Goal: Task Accomplishment & Management: Complete application form

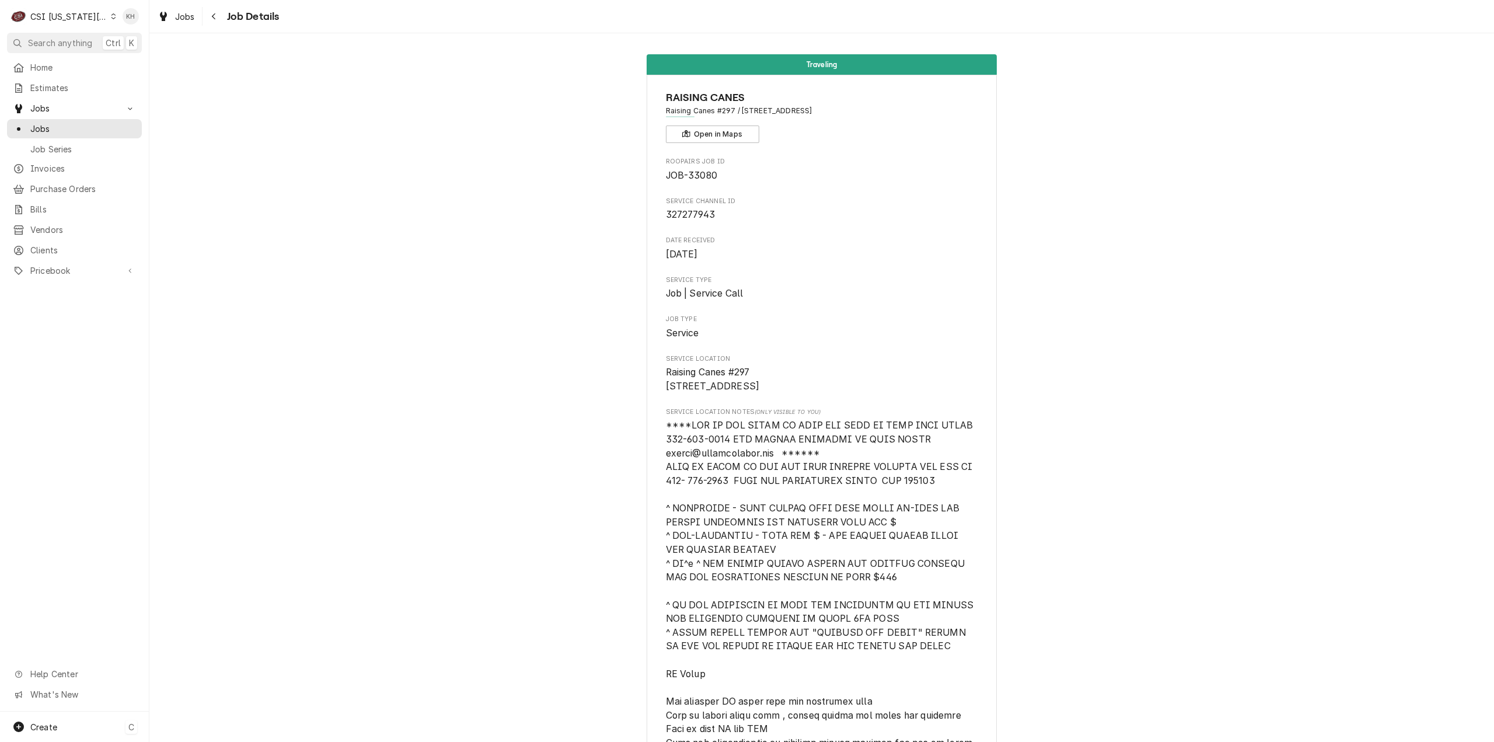
click at [68, 725] on div "Create C" at bounding box center [74, 727] width 149 height 30
drag, startPoint x: 182, startPoint y: 627, endPoint x: 7, endPoint y: 623, distance: 174.6
click at [182, 626] on div "Job" at bounding box center [218, 626] width 78 height 12
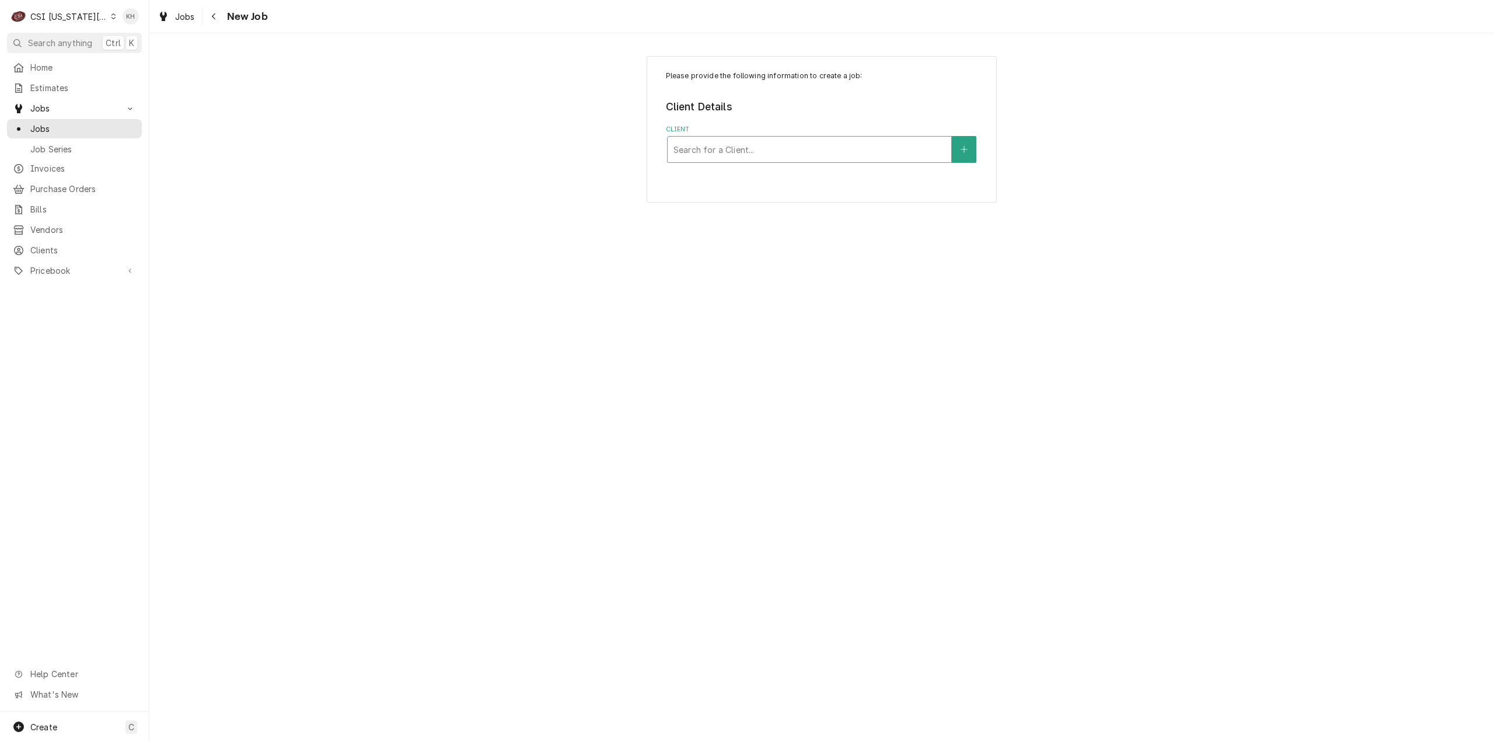
click at [899, 139] on div "Client" at bounding box center [810, 149] width 272 height 21
type input "325 e poy"
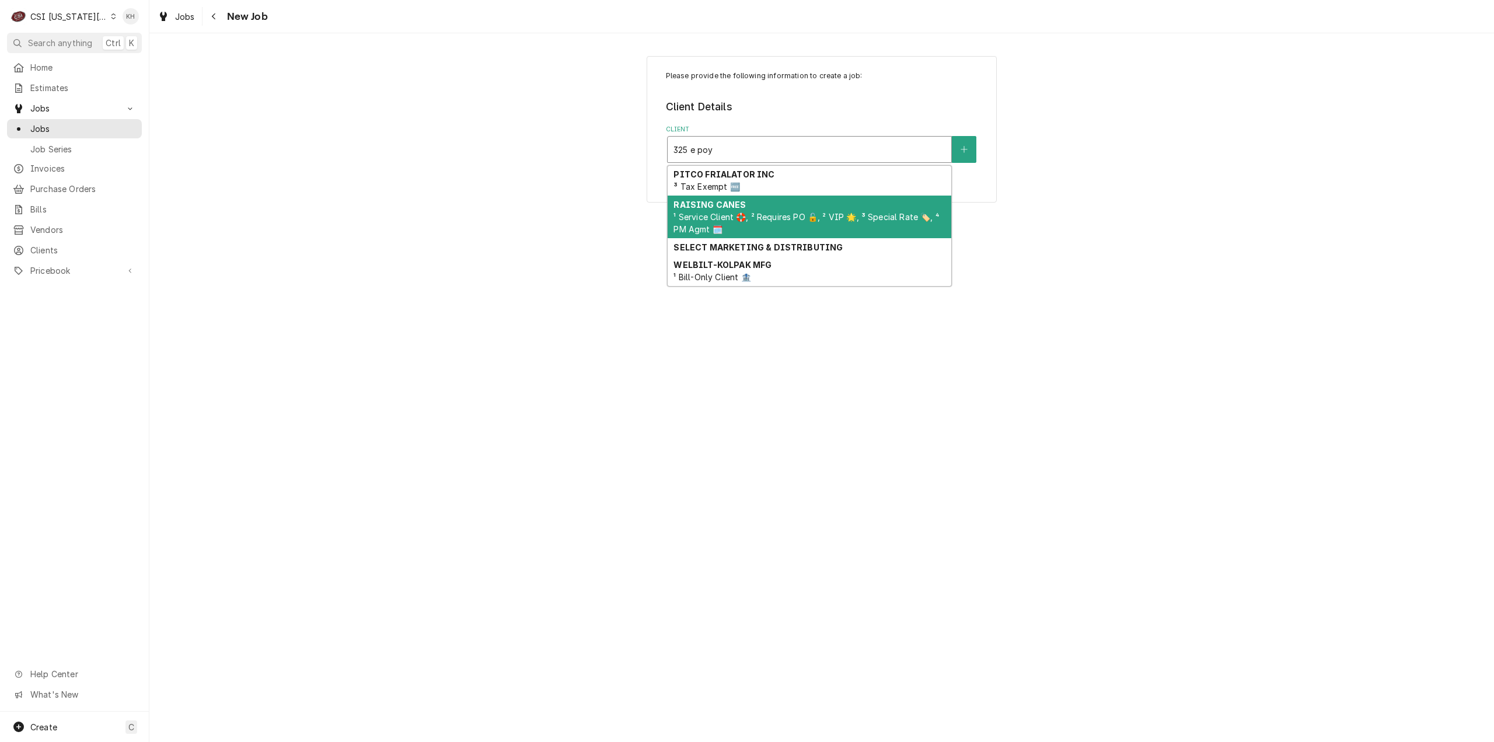
click at [782, 225] on div "RAISING CANES ¹ Service Client 🛟, ² Requires PO 🔓, ² VIP 🌟, ³ Special Rate 🏷️, …" at bounding box center [810, 217] width 284 height 43
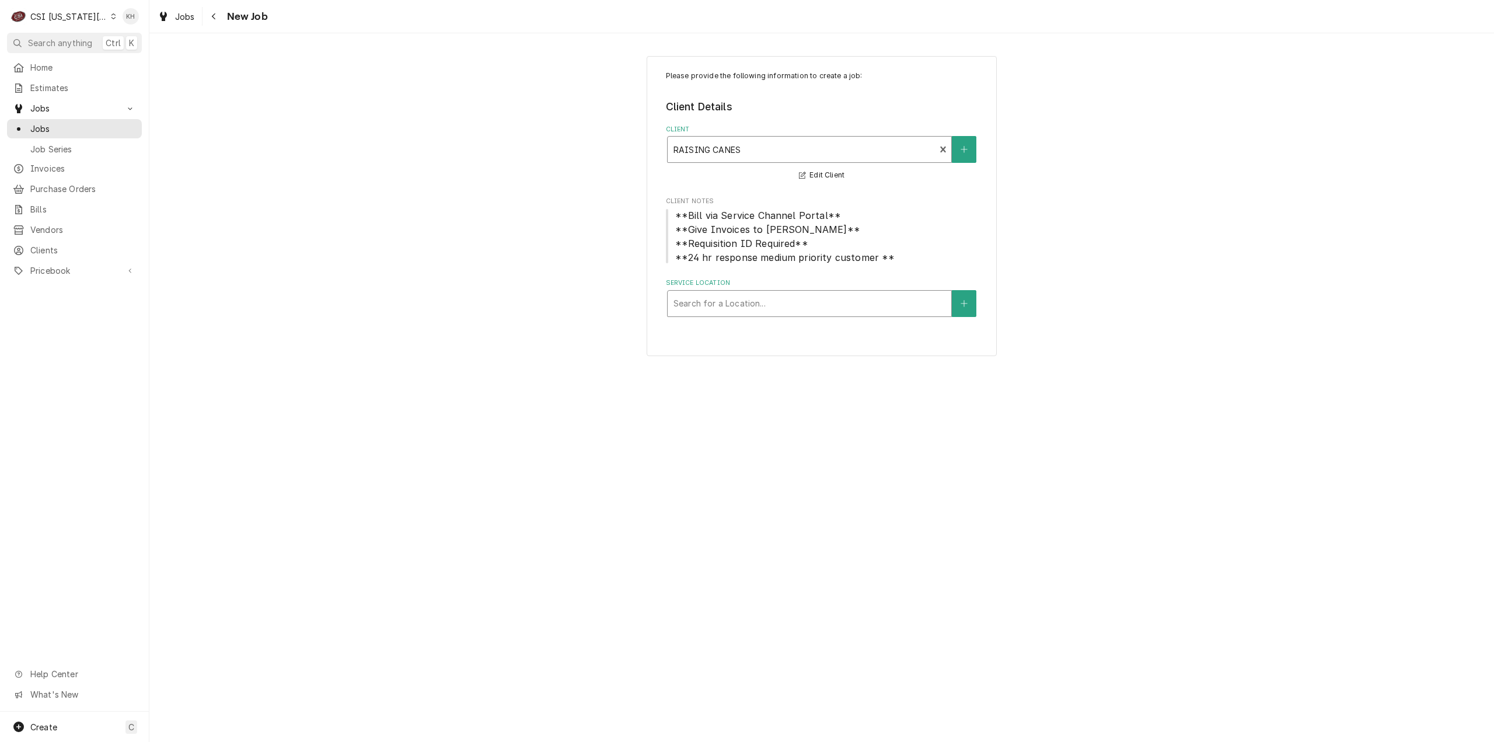
click at [777, 294] on div "Service Location" at bounding box center [810, 303] width 272 height 21
type input "325"
click at [787, 334] on div "Raising Canes #344 / 325 E Poyntz Ave, Manhattan, KS 66502" at bounding box center [810, 328] width 284 height 18
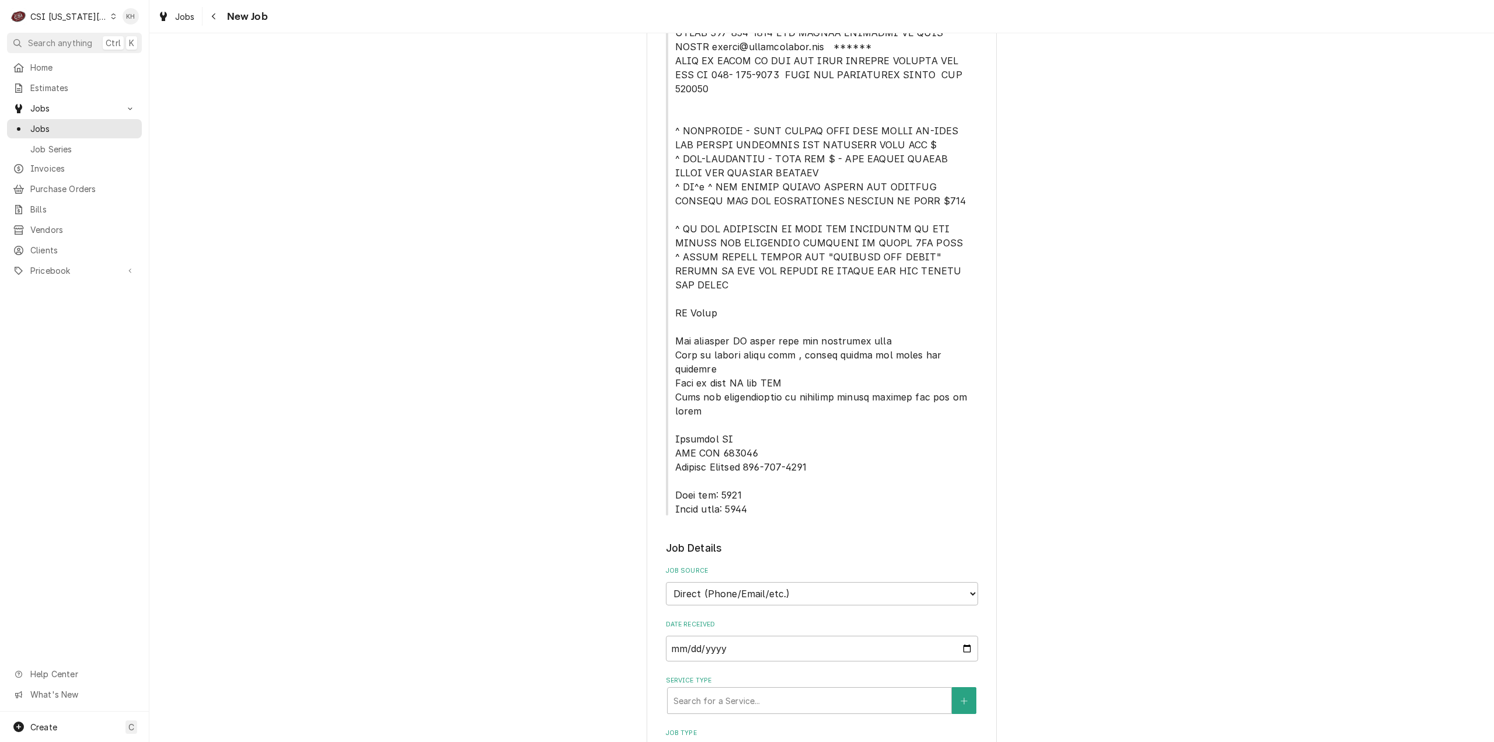
scroll to position [700, 0]
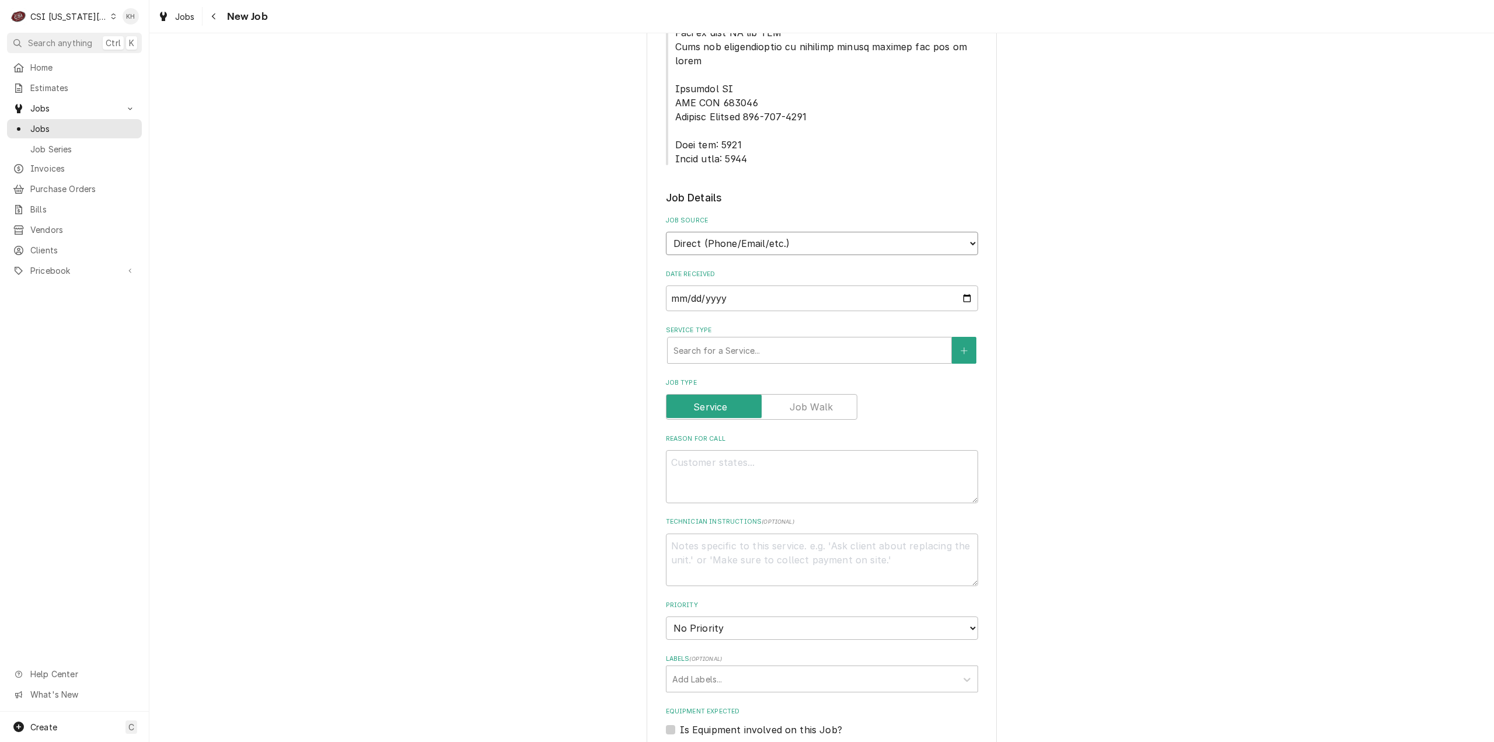
click at [770, 232] on select "Direct (Phone/Email/etc.) Service Channel Corrigo Ecotrak Other" at bounding box center [822, 243] width 312 height 23
select select "1"
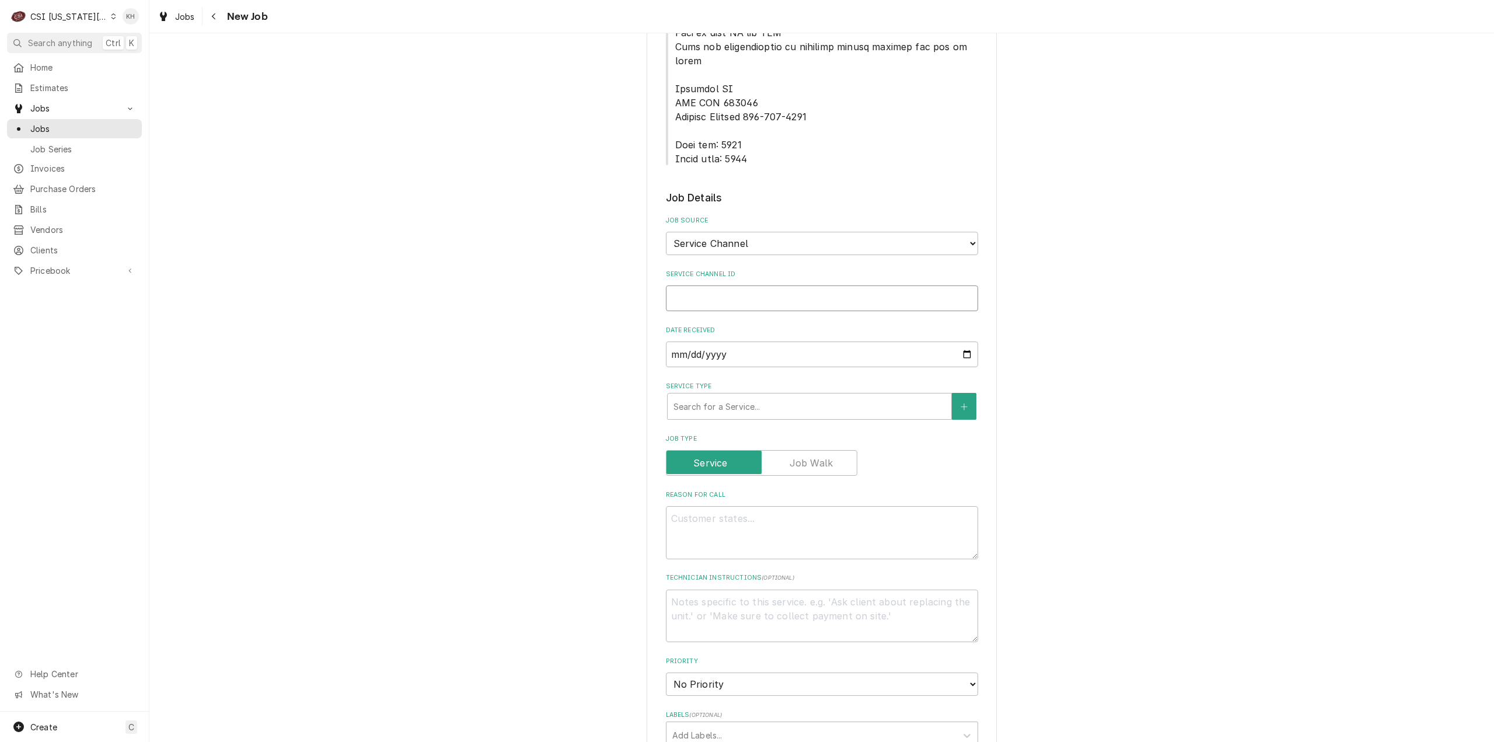
click at [766, 285] on input "Service Channel ID" at bounding box center [822, 298] width 312 height 26
paste input "327297127"
type textarea "x"
type input "327297127"
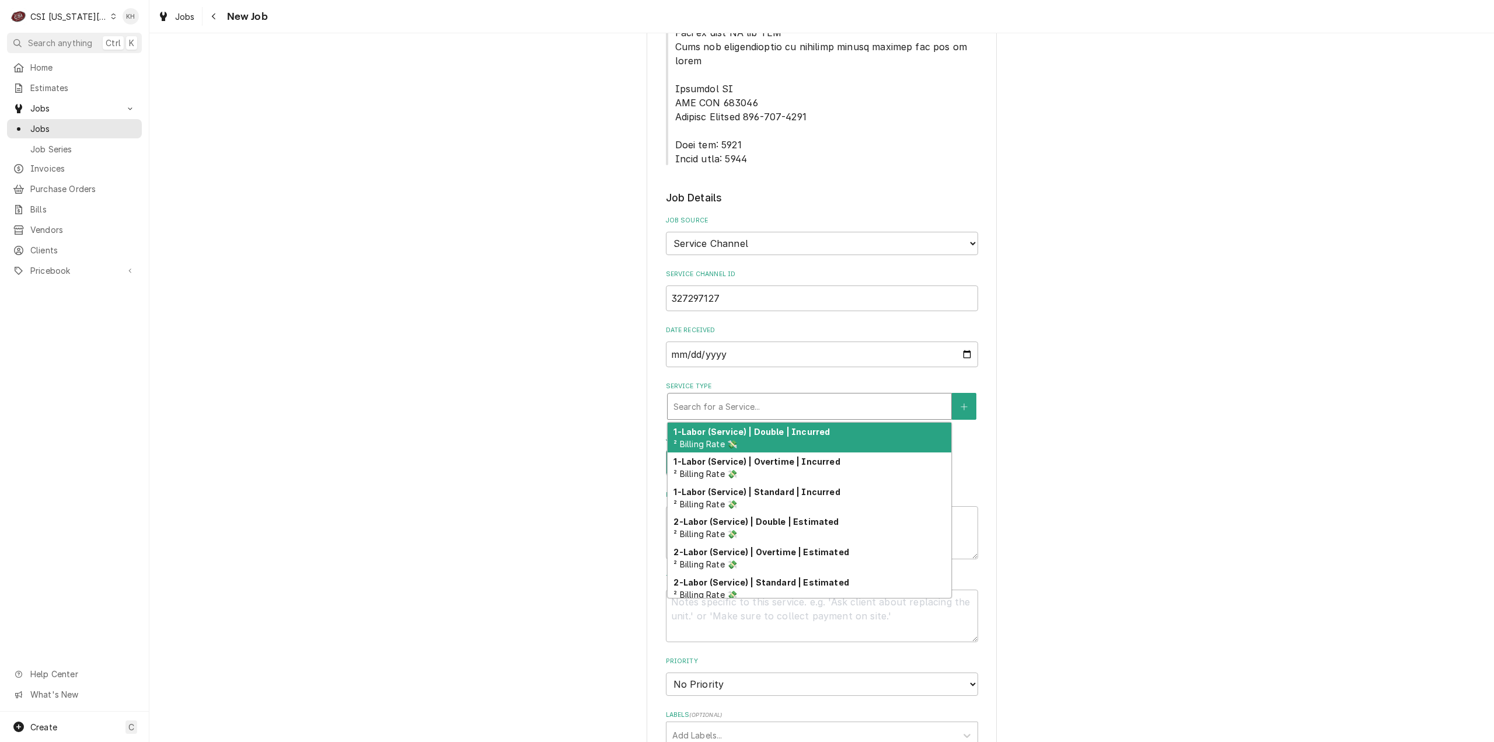
click at [749, 393] on div "Search for a Service..." at bounding box center [810, 406] width 284 height 26
type textarea "x"
type input "s"
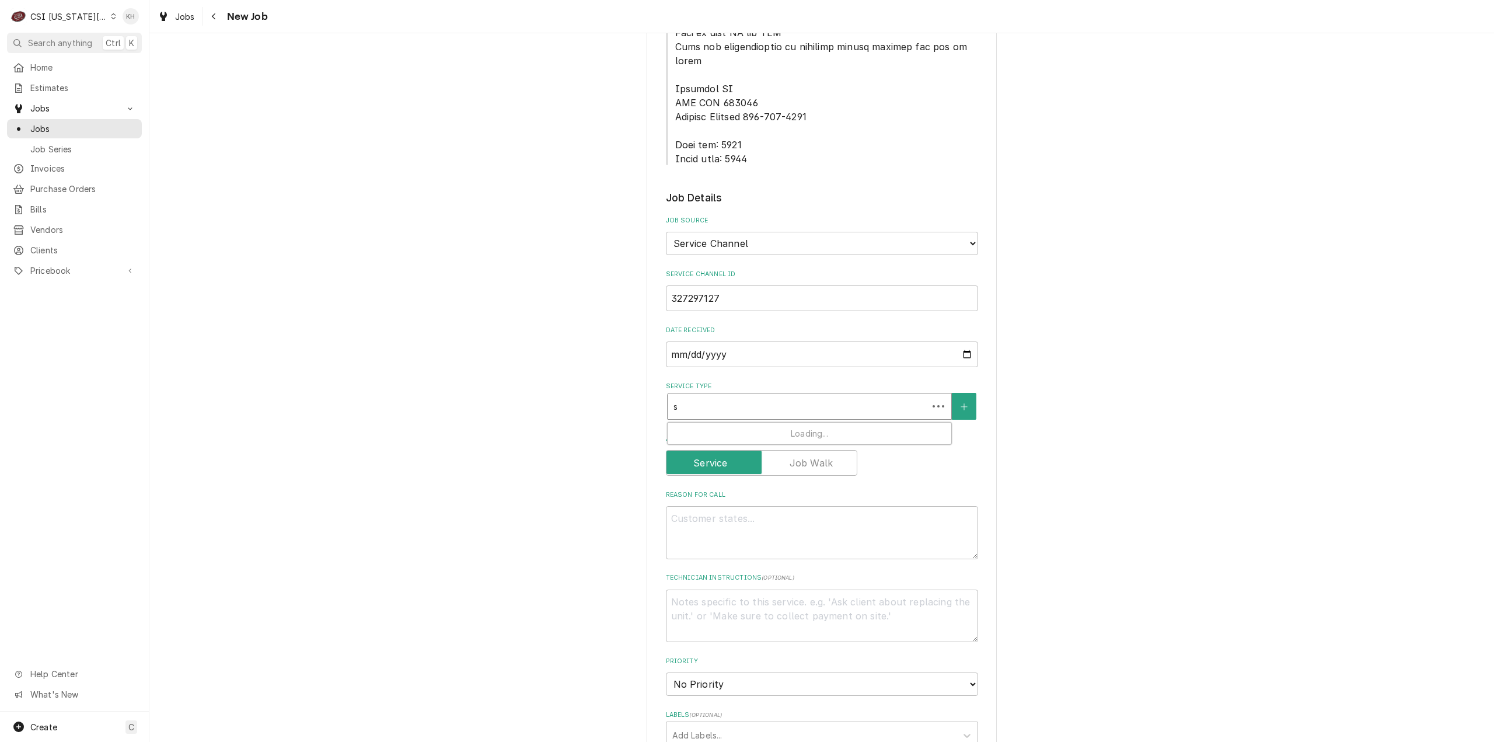
type textarea "x"
type input "se"
type textarea "x"
type input "ser"
type textarea "x"
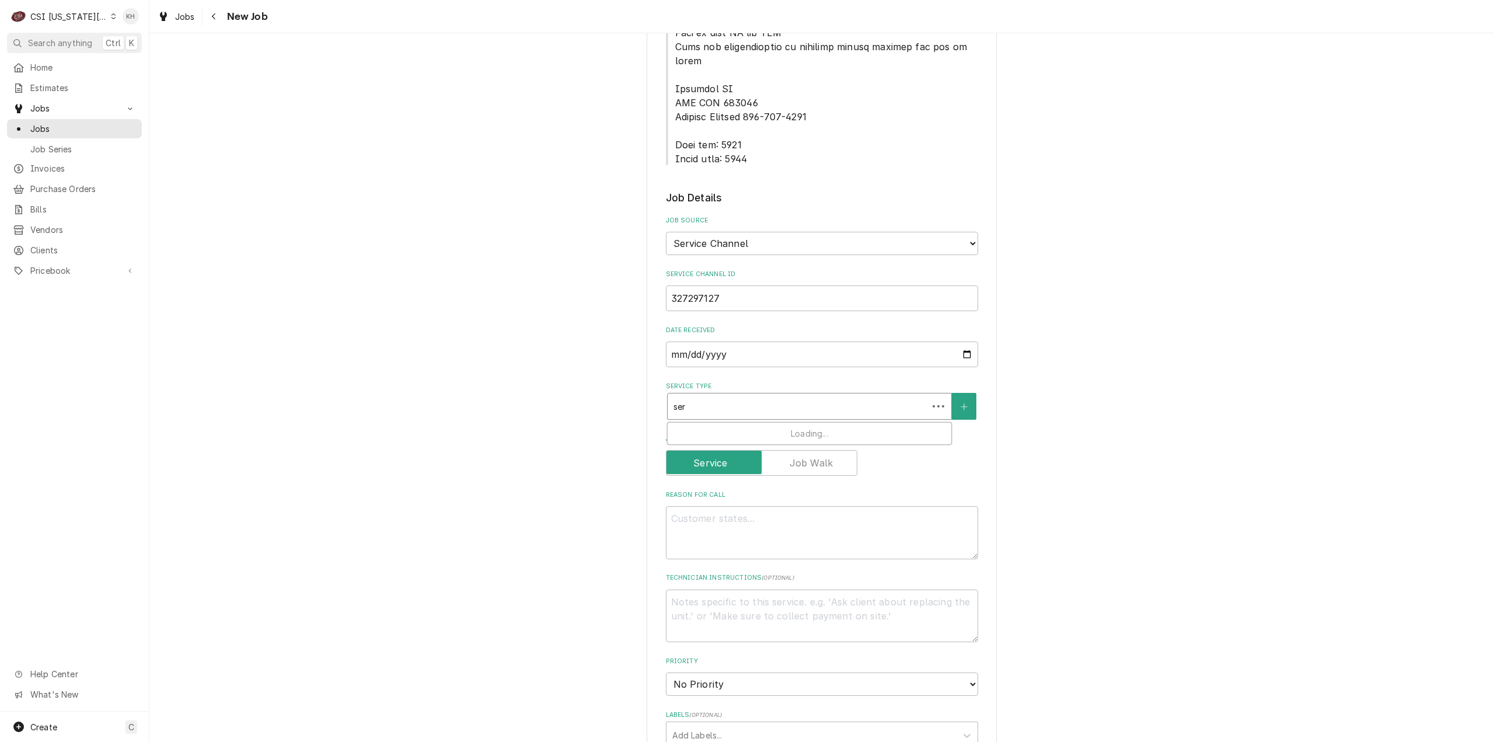
type input "serv"
type textarea "x"
type input "servic"
type textarea "x"
type input "service"
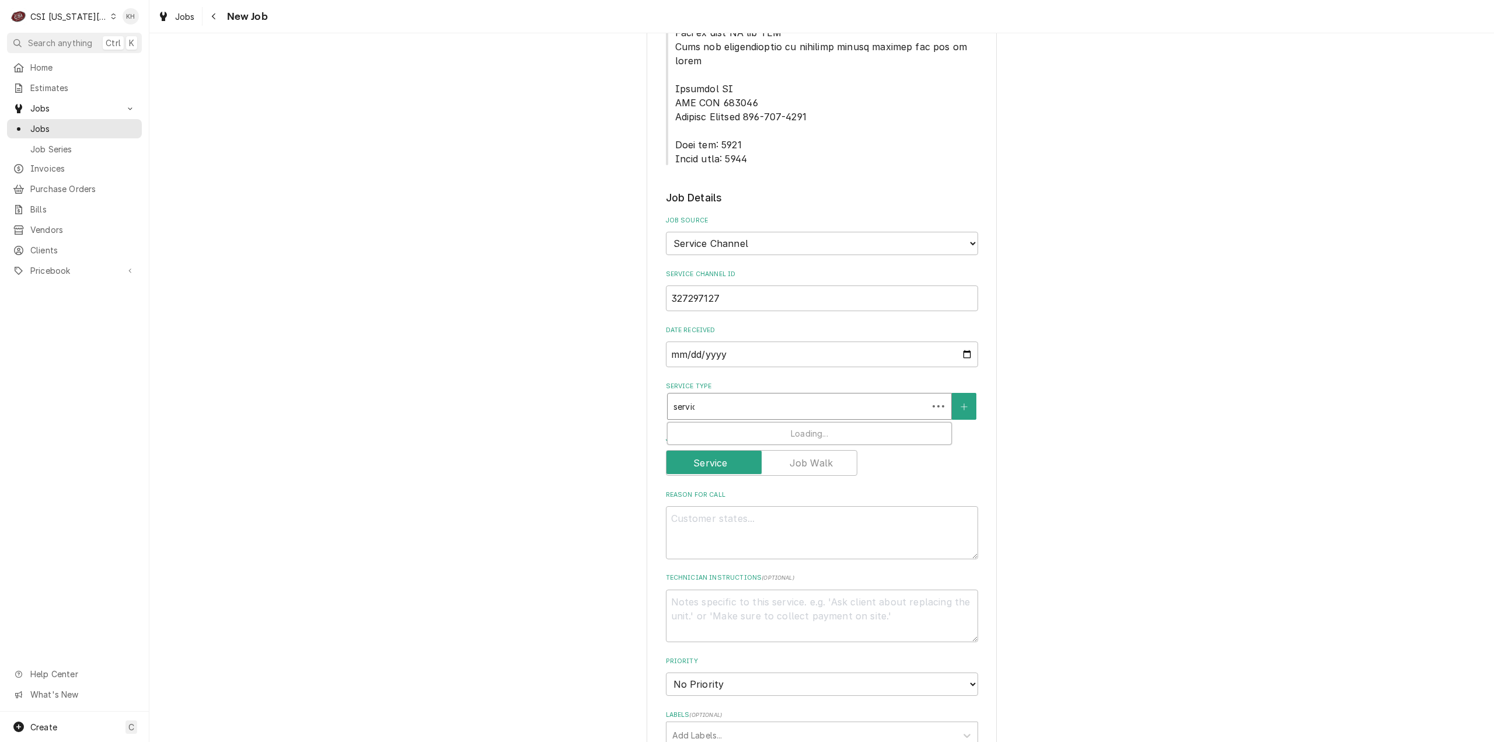
type textarea "x"
type input "service"
type textarea "x"
type input "service c"
type textarea "x"
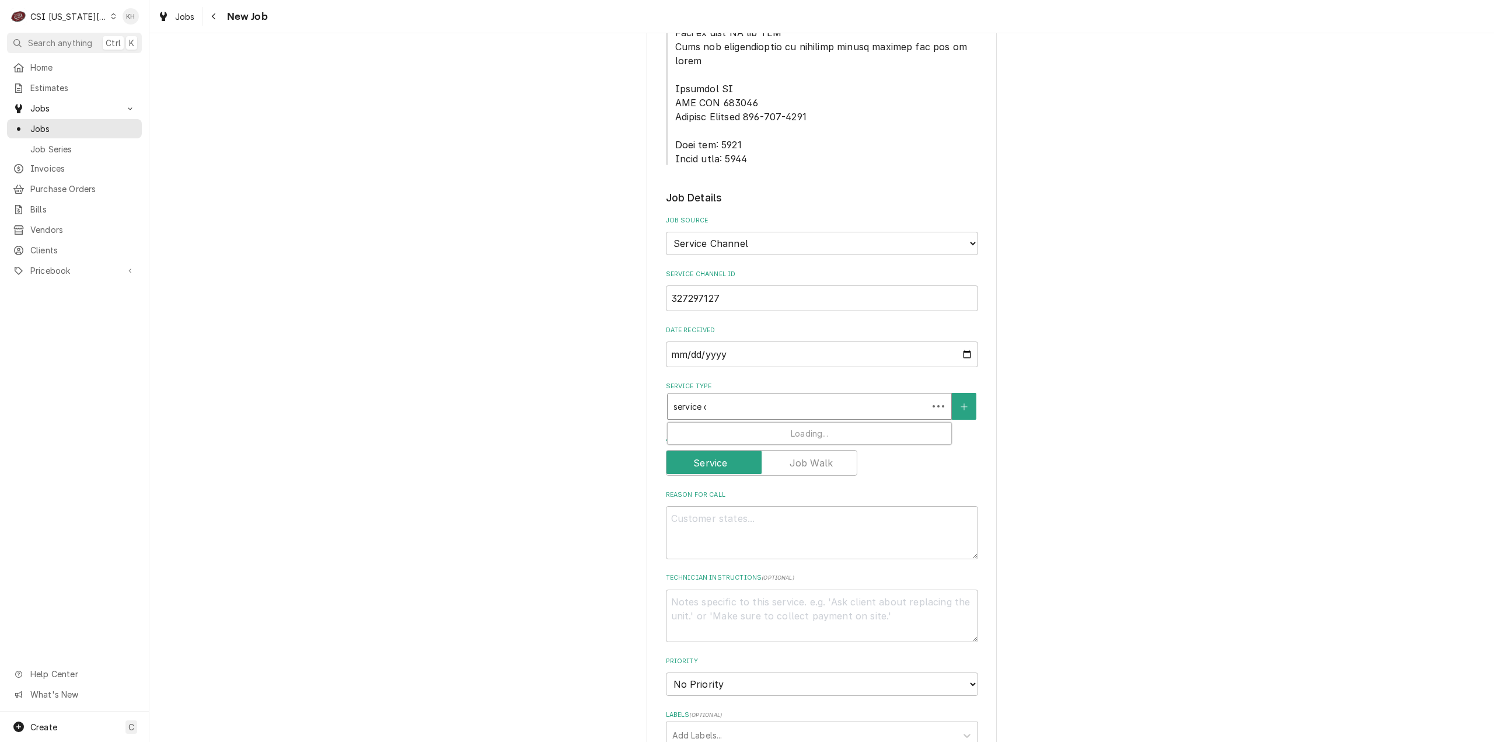
type input "service ca"
type textarea "x"
type input "service cal"
type textarea "x"
type input "service call"
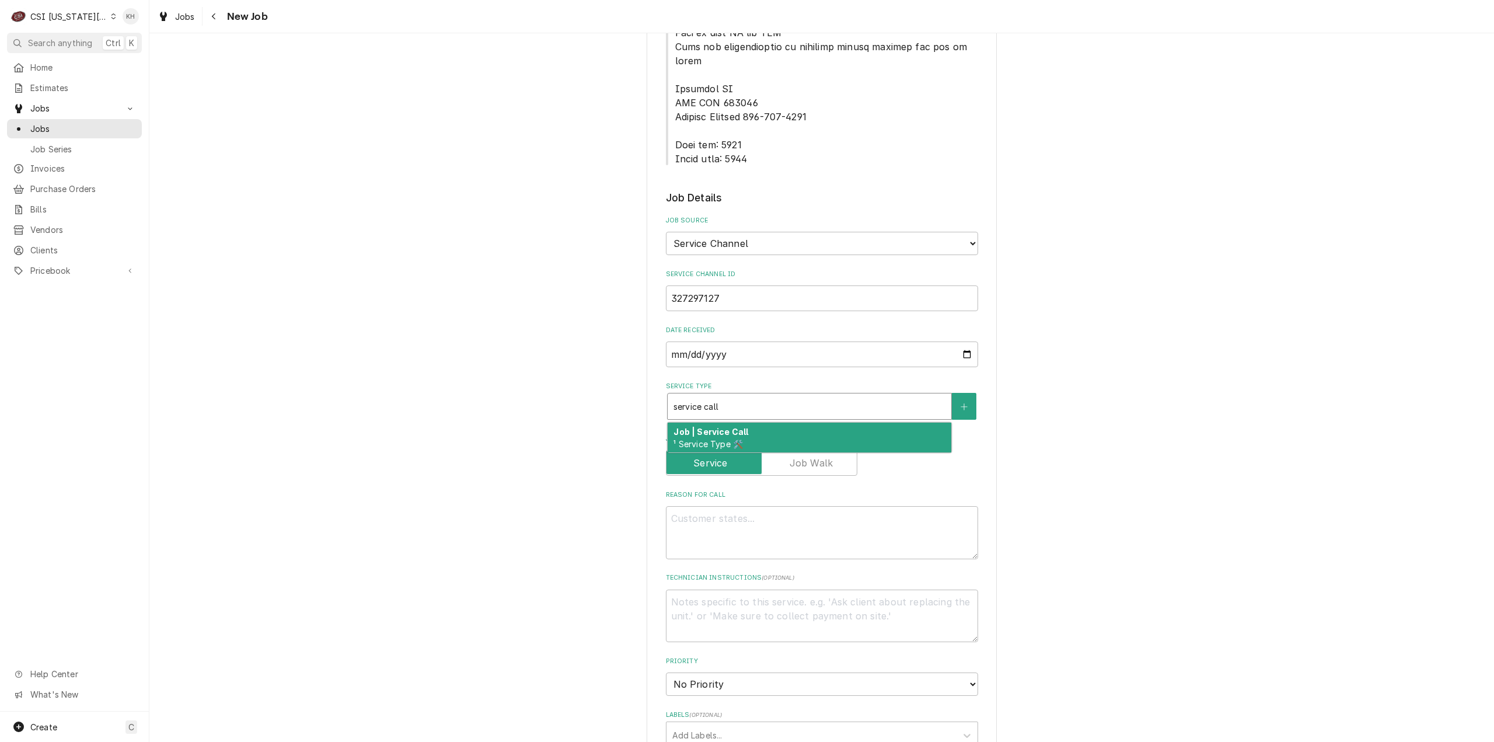
click at [765, 423] on div "Job | Service Call ¹ Service Type 🛠️" at bounding box center [810, 438] width 284 height 30
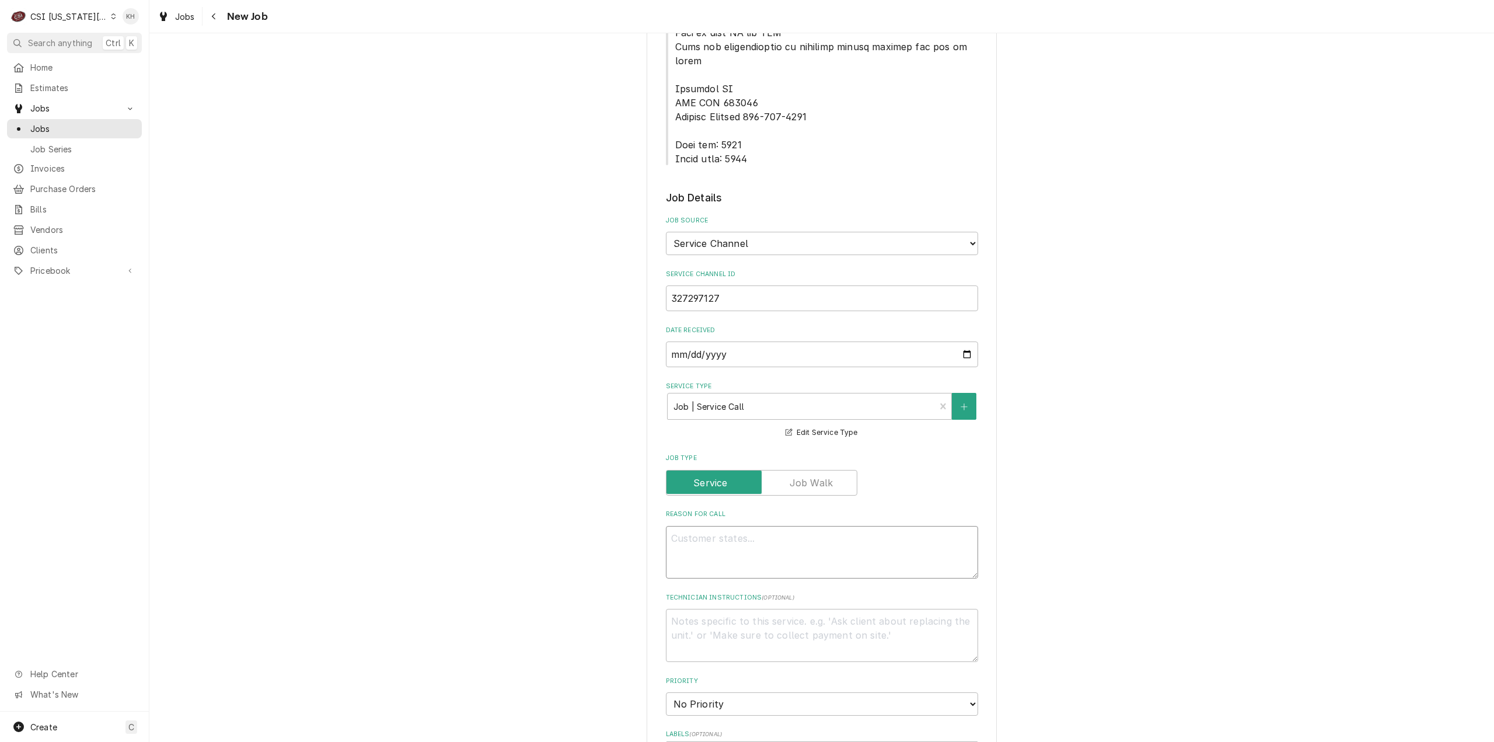
click at [888, 526] on textarea "Reason For Call" at bounding box center [822, 552] width 312 height 53
paste textarea "KITCHEN / Refrigeration / Bird Cart "Equip:" KITCHEN/HOT SIDE - LOBBY "Tag ID"0…"
type textarea "x"
type textarea "KITCHEN / Refrigeration / Bird Cart "Equip:" KITCHEN/HOT SIDE - LOBBY "Tag ID"0…"
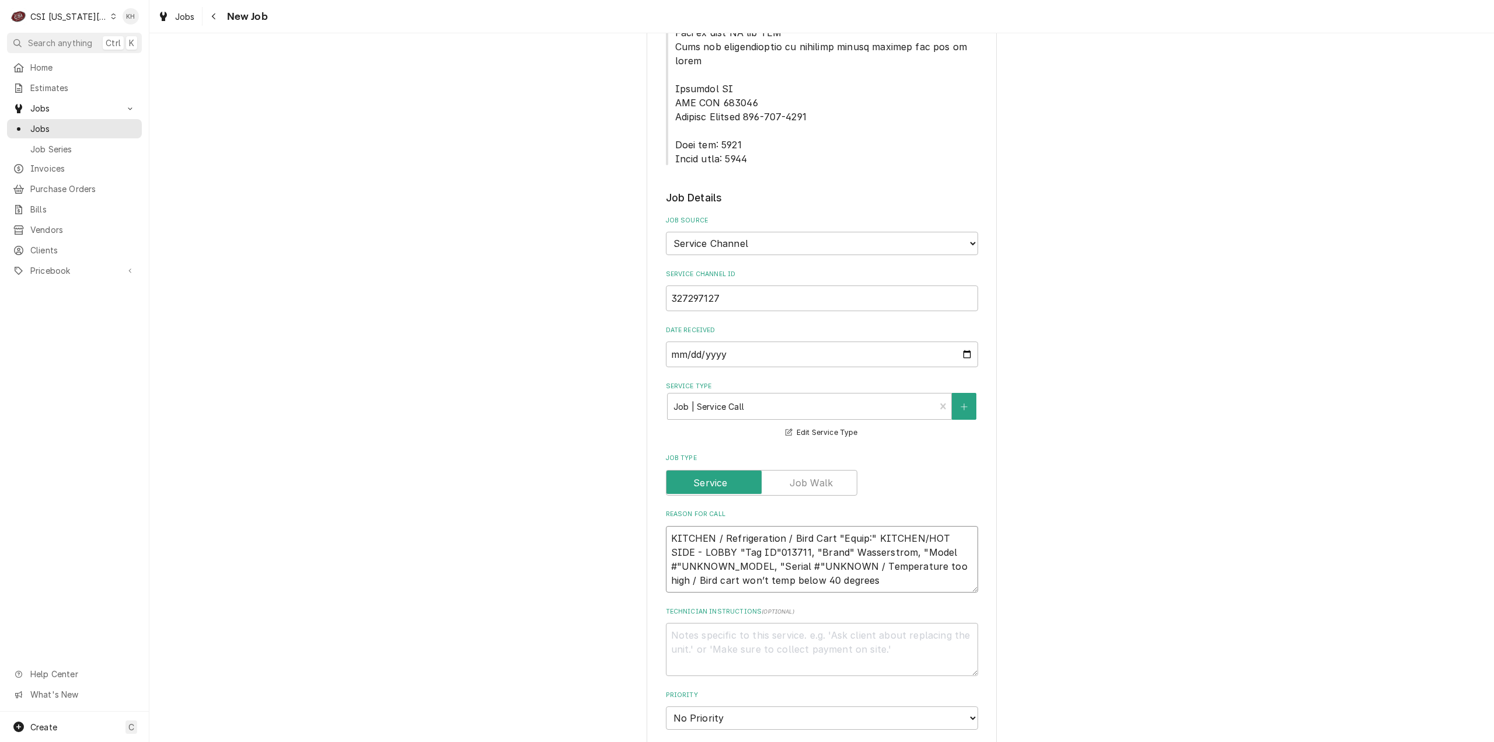
type textarea "x"
type textarea "KITCHEN / Refrigeration / Bird Cart "Equip:" KITCHEN/HOT SIDE - LOBBY "Tag ID"0…"
type textarea "x"
type textarea "KITCHEN / Refrigeration / Bird Cart "Equip:" KITCHEN/HOT SIDE - LOBBY "Tag ID"0…"
type textarea "x"
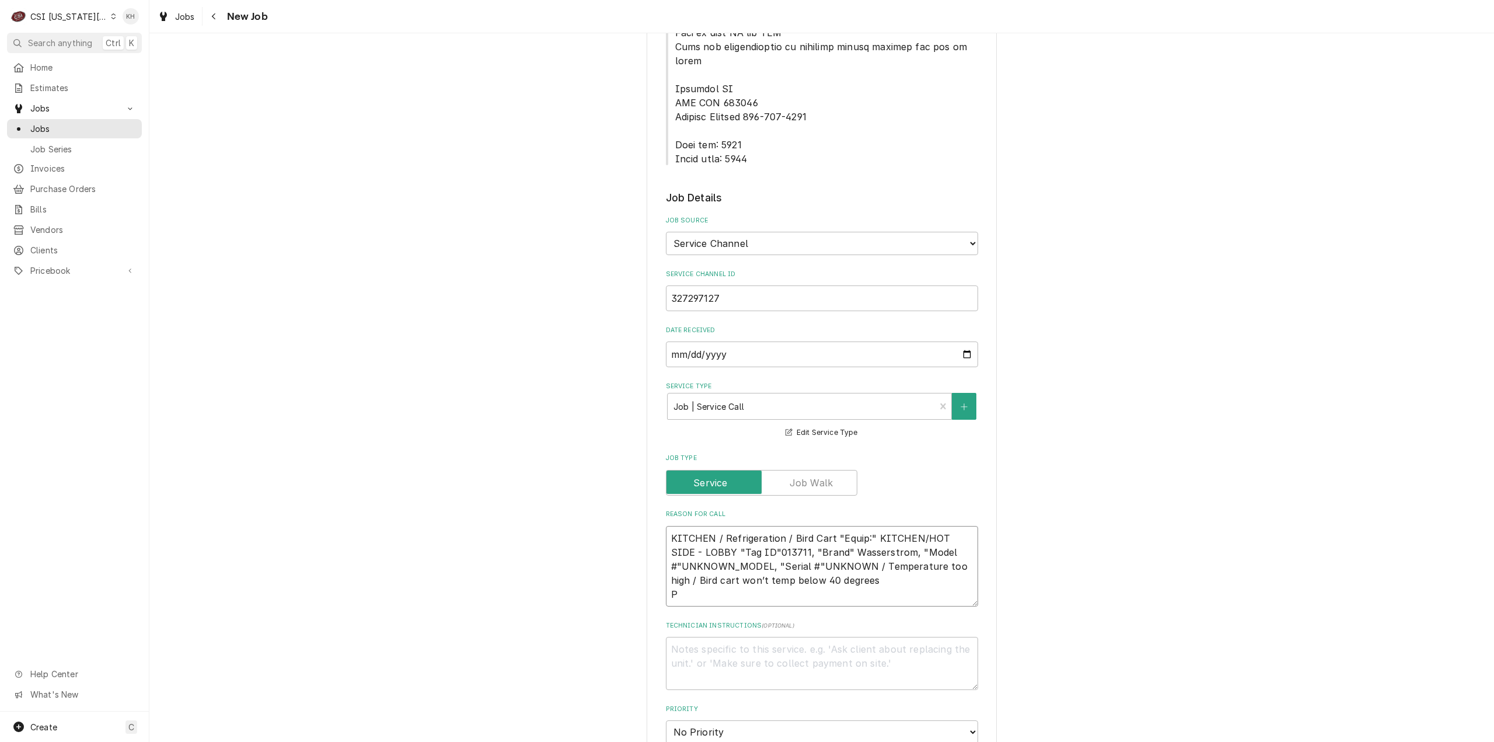
type textarea "KITCHEN / Refrigeration / Bird Cart "Equip:" KITCHEN/HOT SIDE - LOBBY "Tag ID"0…"
type textarea "x"
type textarea "KITCHEN / Refrigeration / Bird Cart "Equip:" KITCHEN/HOT SIDE - LOBBY "Tag ID"0…"
type textarea "x"
type textarea "KITCHEN / Refrigeration / Bird Cart "Equip:" KITCHEN/HOT SIDE - LOBBY "Tag ID"0…"
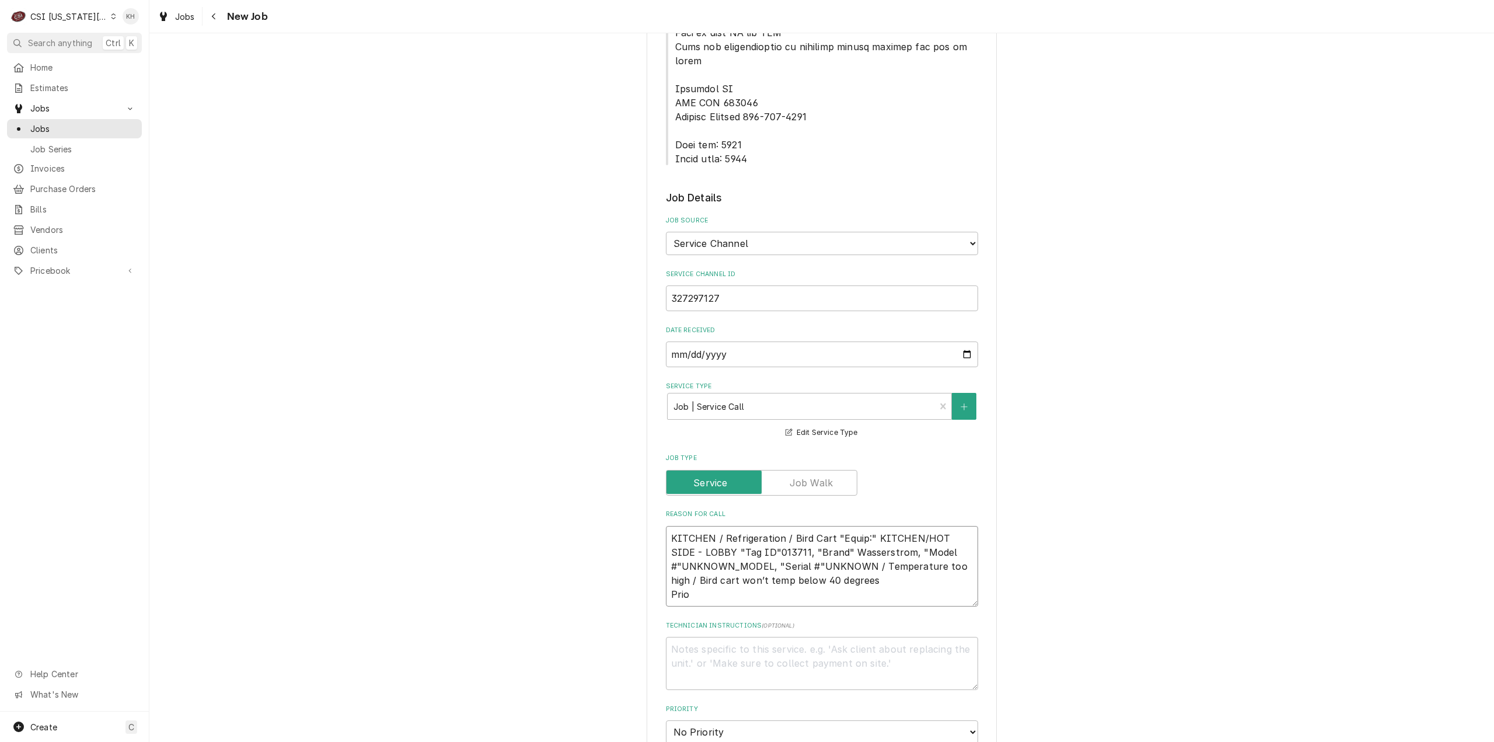
type textarea "x"
type textarea "KITCHEN / Refrigeration / Bird Cart "Equip:" KITCHEN/HOT SIDE - LOBBY "Tag ID"0…"
type textarea "x"
type textarea "KITCHEN / Refrigeration / Bird Cart "Equip:" KITCHEN/HOT SIDE - LOBBY "Tag ID"0…"
type textarea "x"
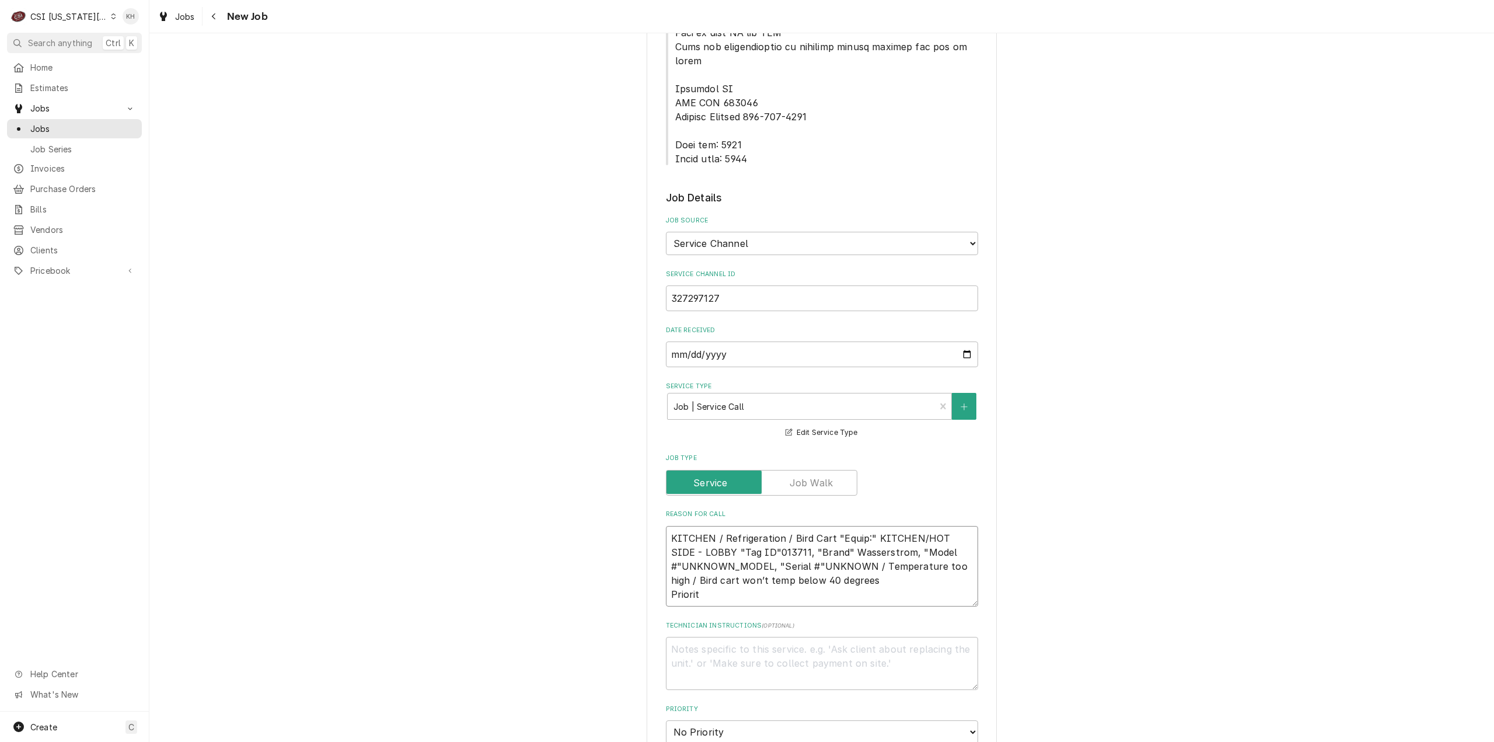
type textarea "KITCHEN / Refrigeration / Bird Cart "Equip:" KITCHEN/HOT SIDE - LOBBY "Tag ID"0…"
type textarea "x"
type textarea "KITCHEN / Refrigeration / Bird Cart "Equip:" KITCHEN/HOT SIDE - LOBBY "Tag ID"0…"
type textarea "x"
type textarea "KITCHEN / Refrigeration / Bird Cart "Equip:" KITCHEN/HOT SIDE - LOBBY "Tag ID"0…"
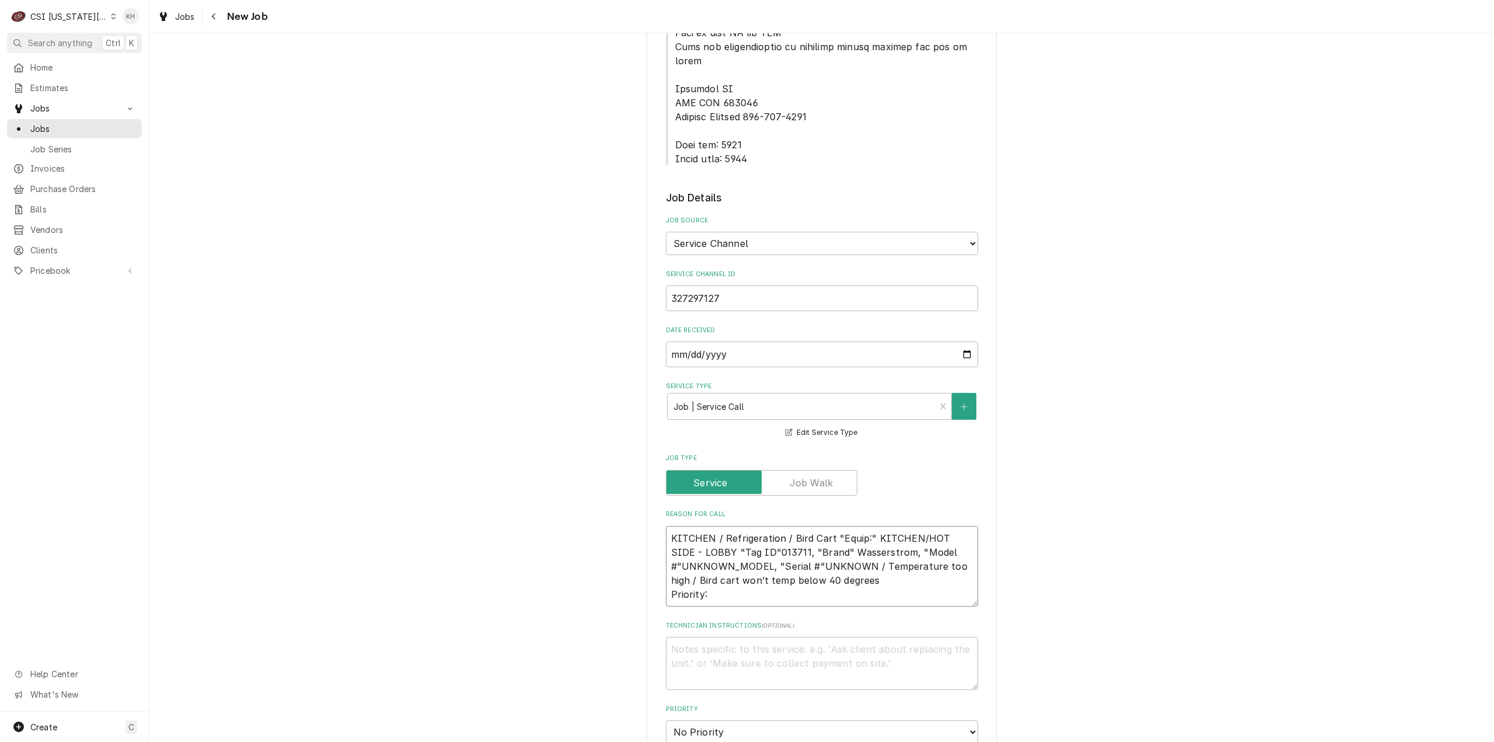
type textarea "x"
type textarea "KITCHEN / Refrigeration / Bird Cart "Equip:" KITCHEN/HOT SIDE - LOBBY "Tag ID"0…"
drag, startPoint x: 727, startPoint y: 542, endPoint x: 704, endPoint y: 556, distance: 27.2
click at [721, 542] on textarea "KITCHEN / Refrigeration / Bird Cart "Equip:" KITCHEN/HOT SIDE - LOBBY "Tag ID"0…" at bounding box center [822, 566] width 312 height 81
paste textarea "URGENT - 24 HOURS"
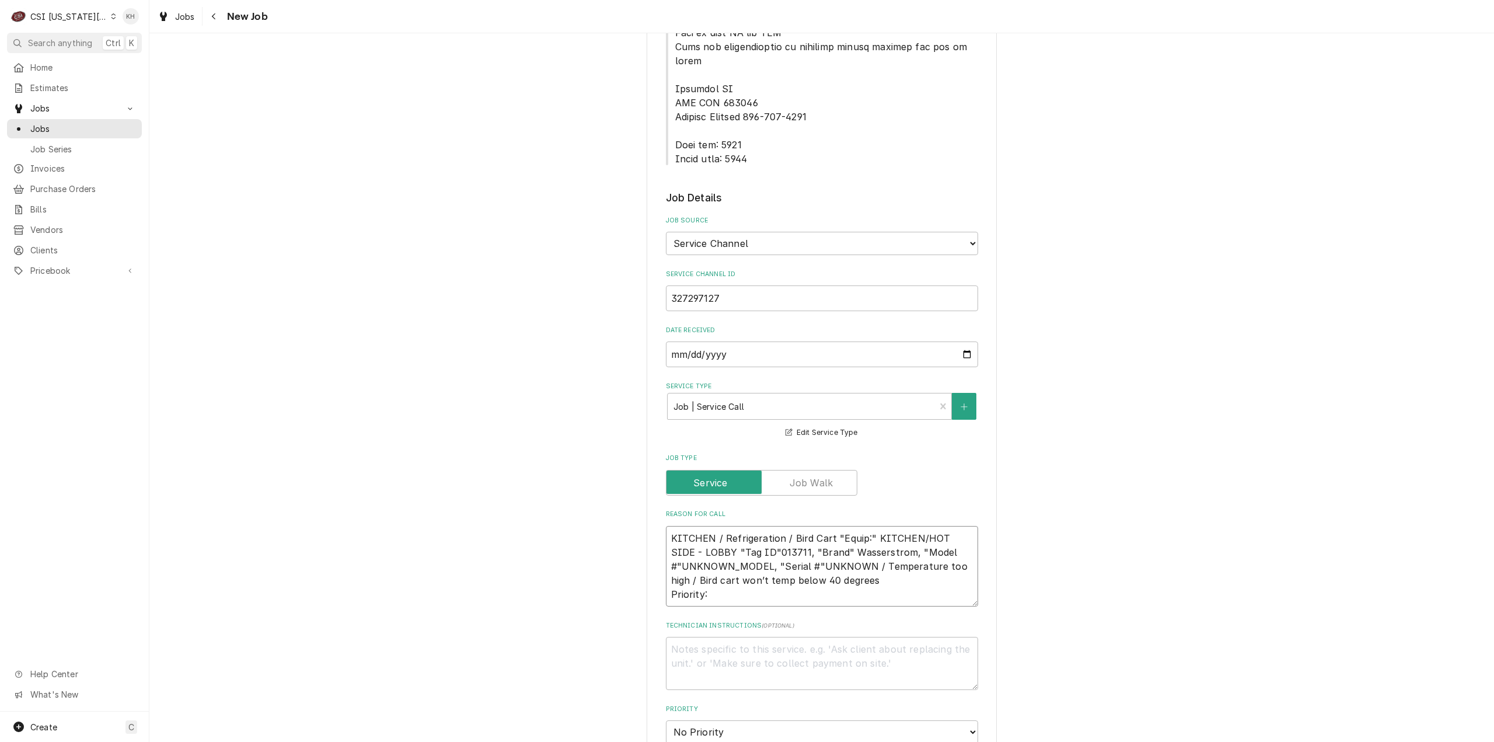
type textarea "x"
type textarea "KITCHEN / Refrigeration / Bird Cart "Equip:" KITCHEN/HOT SIDE - LOBBY "Tag ID"0…"
type textarea "x"
type textarea "KITCHEN / Refrigeration / Bird Cart "Equip:" KITCHEN/HOT SIDE - LOBBY "Tag ID"0…"
click at [742, 637] on textarea "Technician Instructions ( optional )" at bounding box center [822, 663] width 312 height 53
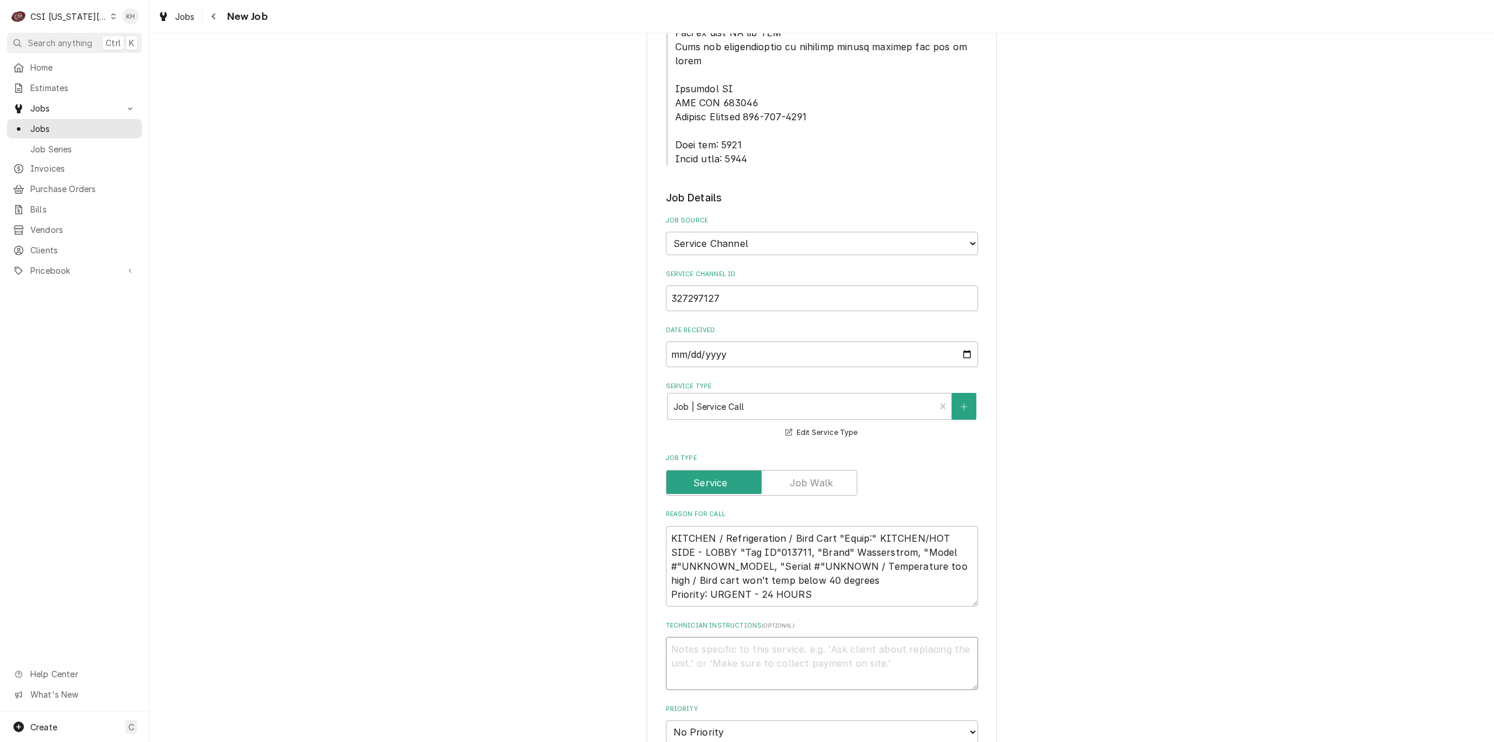
type textarea "x"
type textarea "N"
type textarea "x"
type textarea "NT"
type textarea "x"
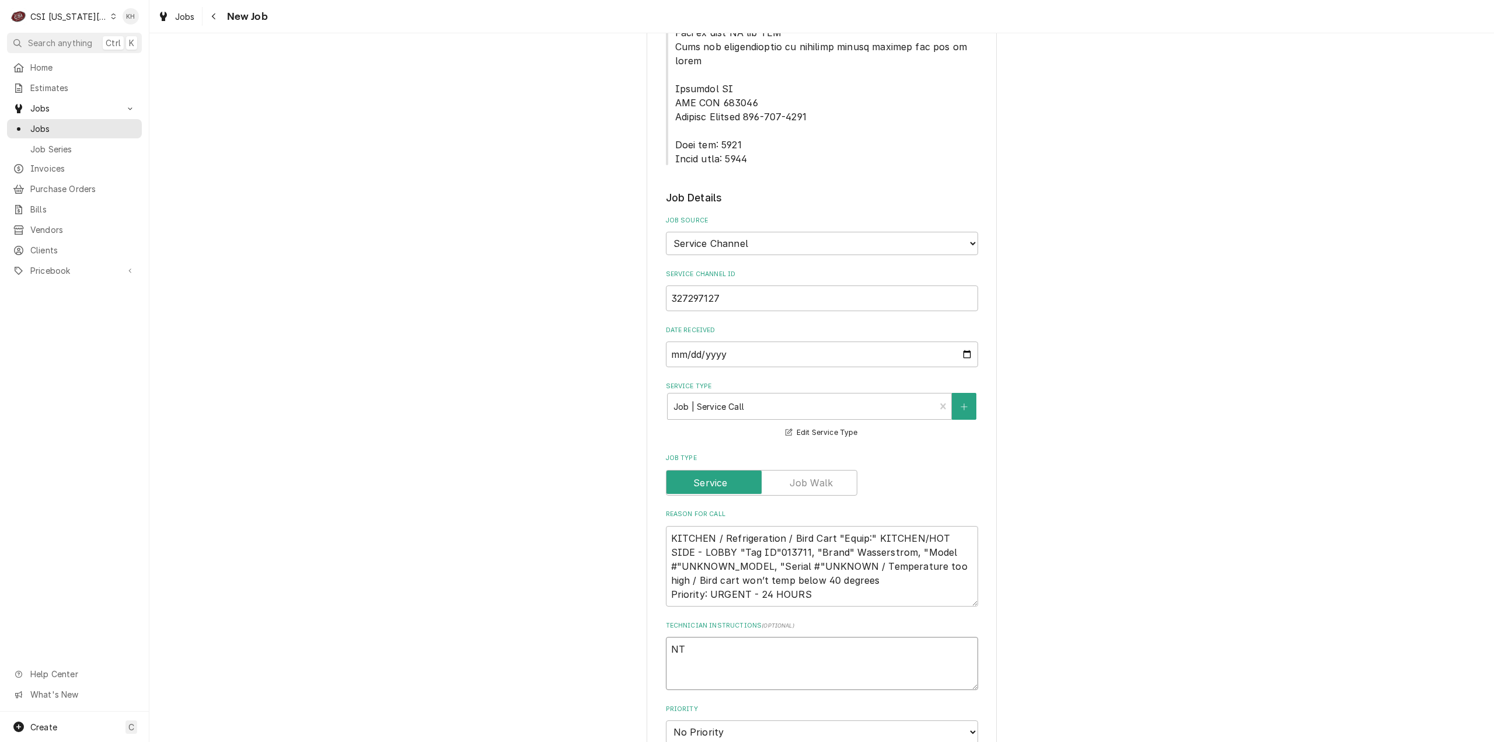
type textarea "NTE"
type textarea "x"
type textarea "NTE"
type textarea "x"
type textarea "NTE $"
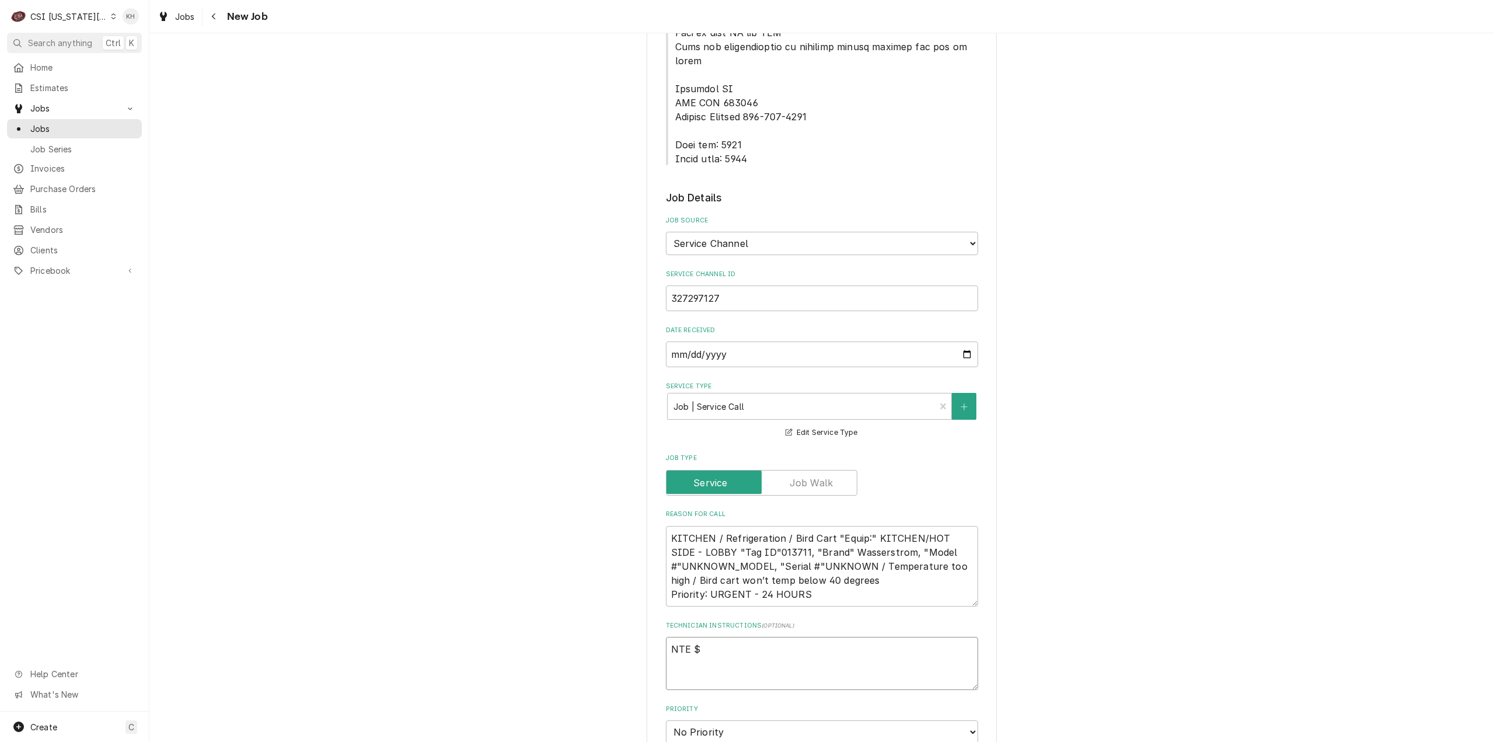
type textarea "x"
type textarea "NTE $4"
type textarea "x"
type textarea "NTE $40"
type textarea "x"
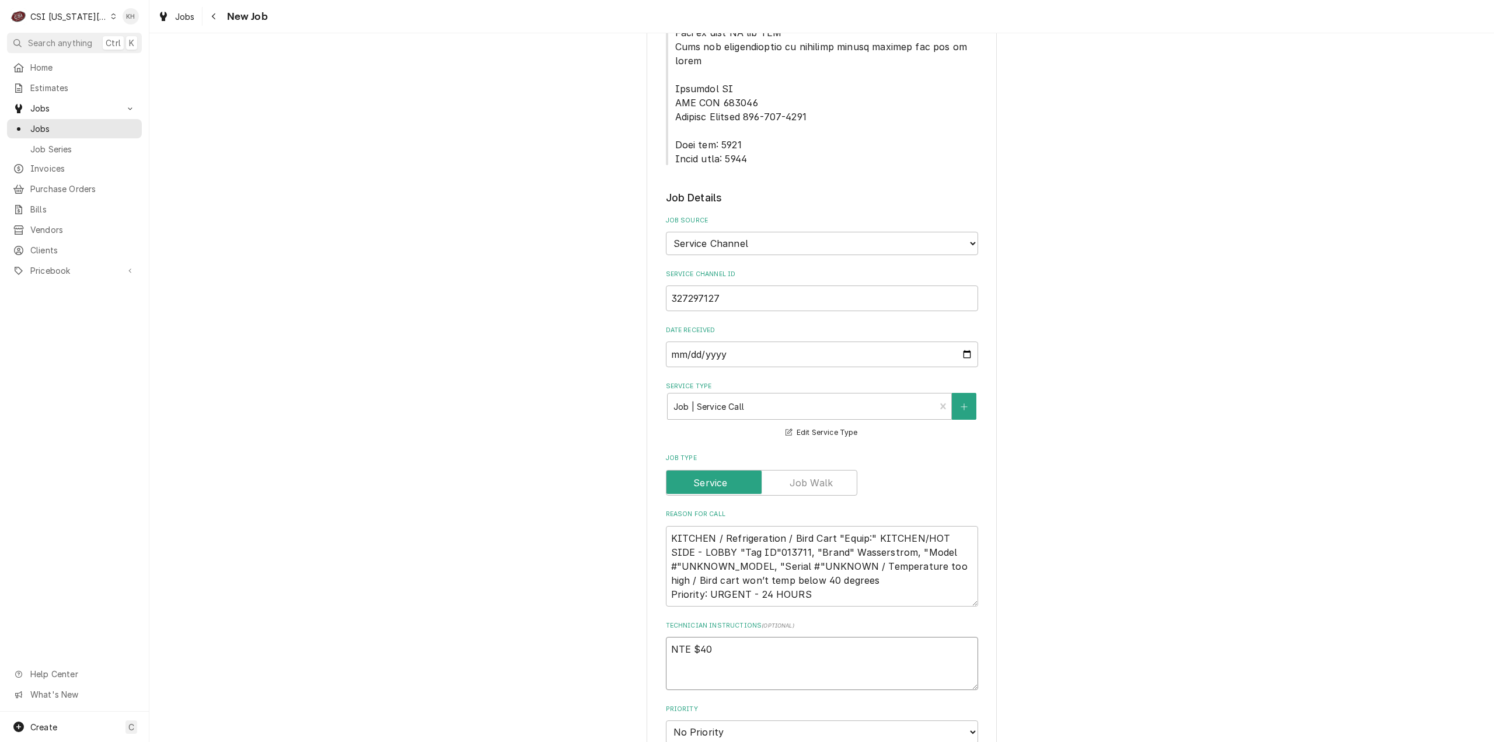
type textarea "NTE $400"
type textarea "x"
type textarea "NTE $400."
type textarea "x"
type textarea "NTE $400.0"
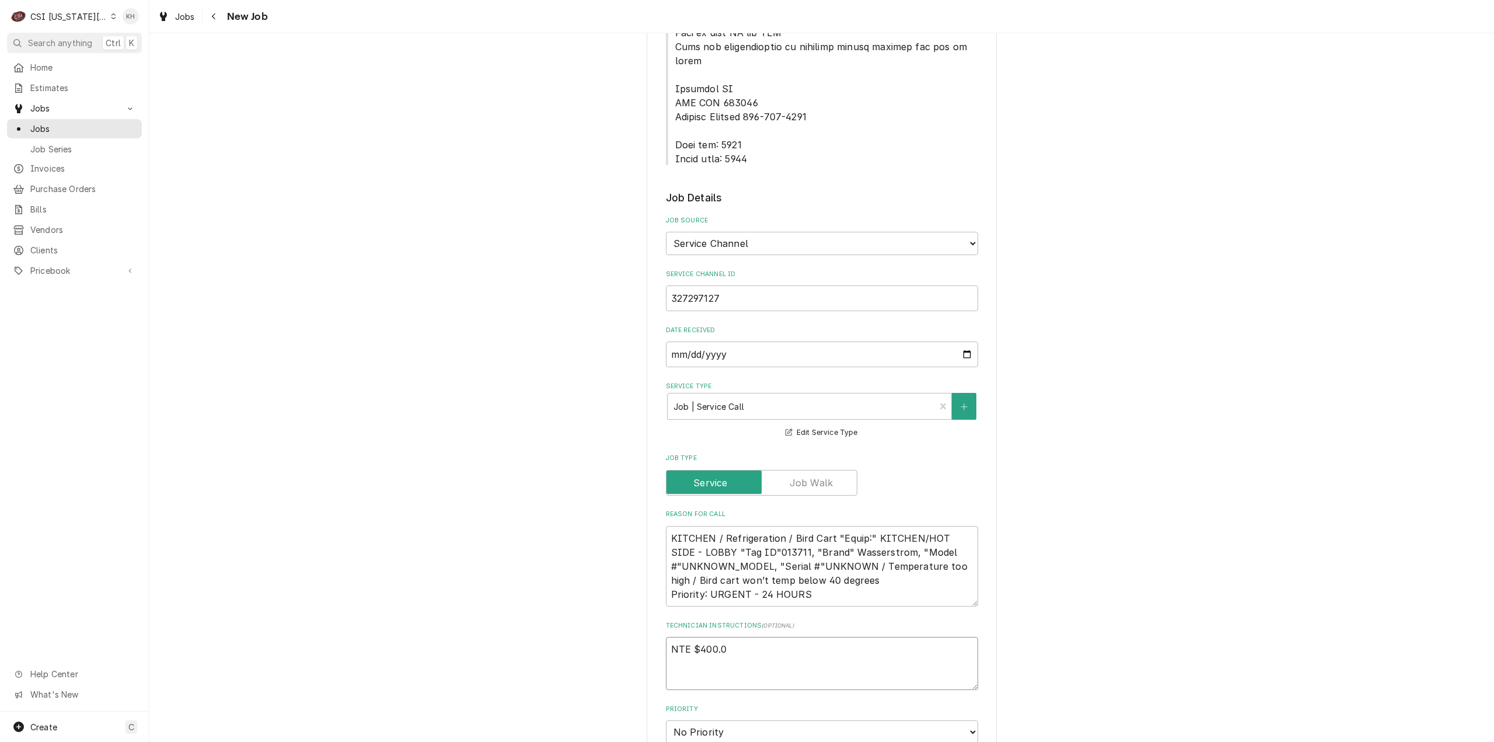
type textarea "x"
type textarea "NTE $400.00"
type textarea "x"
type textarea "NTE $400.00"
type textarea "x"
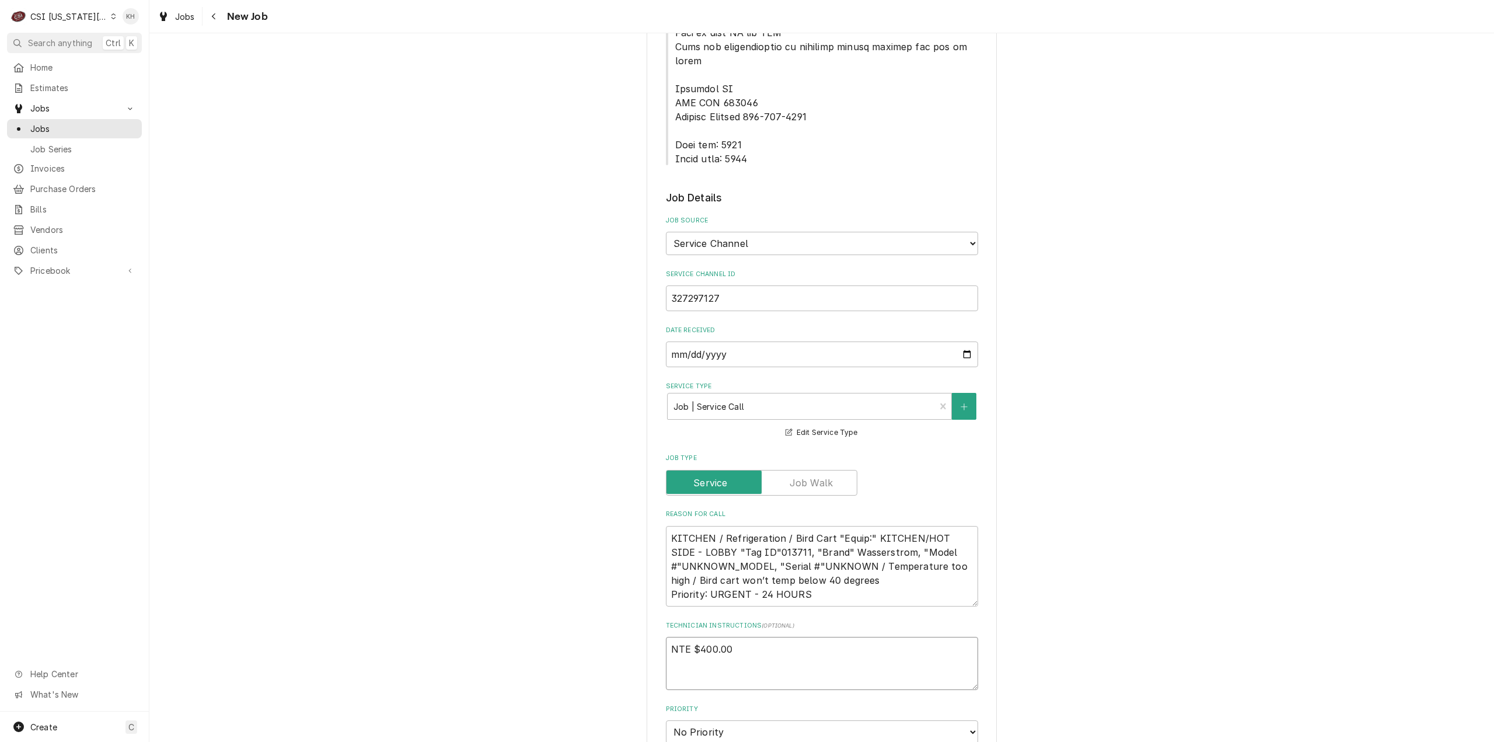
type textarea "NTE $400.00"
type textarea "x"
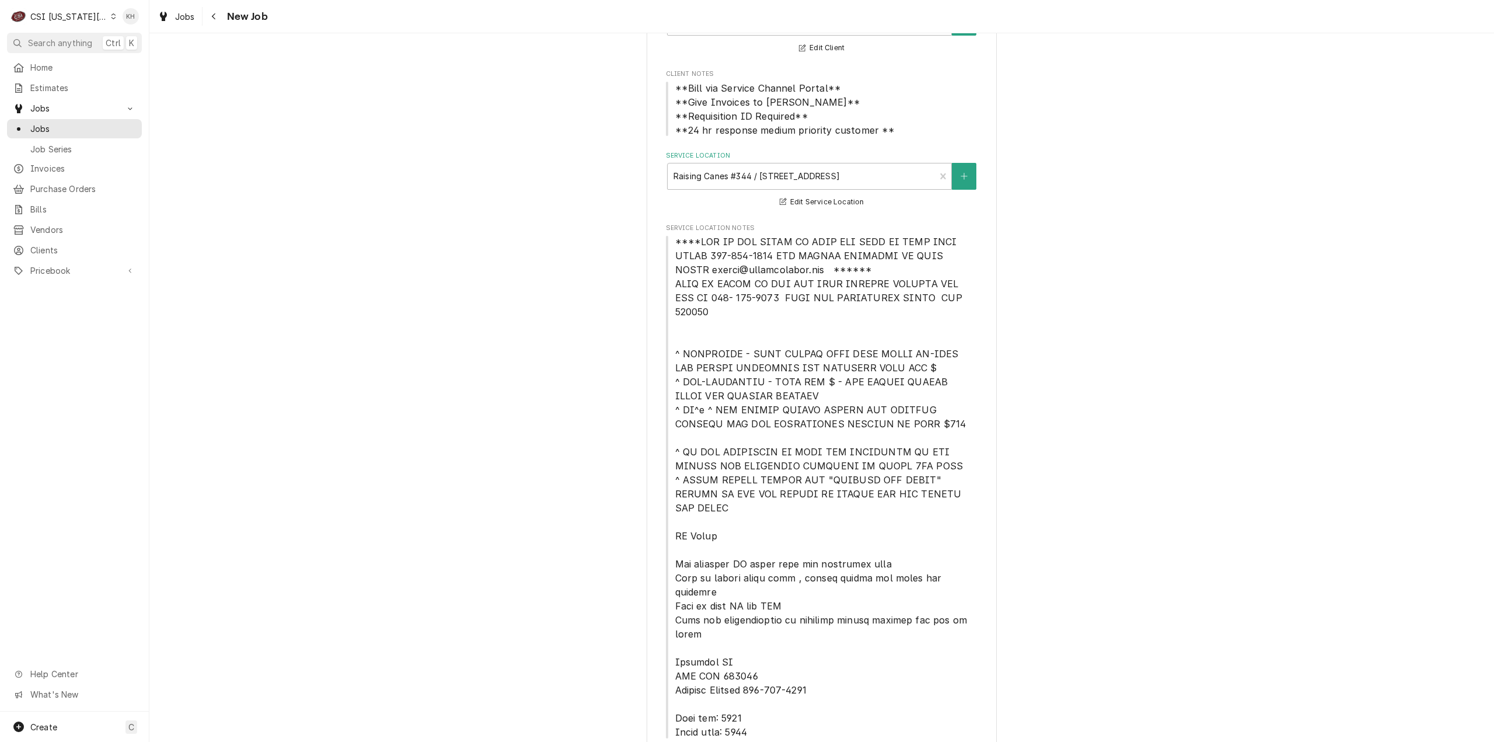
scroll to position [0, 0]
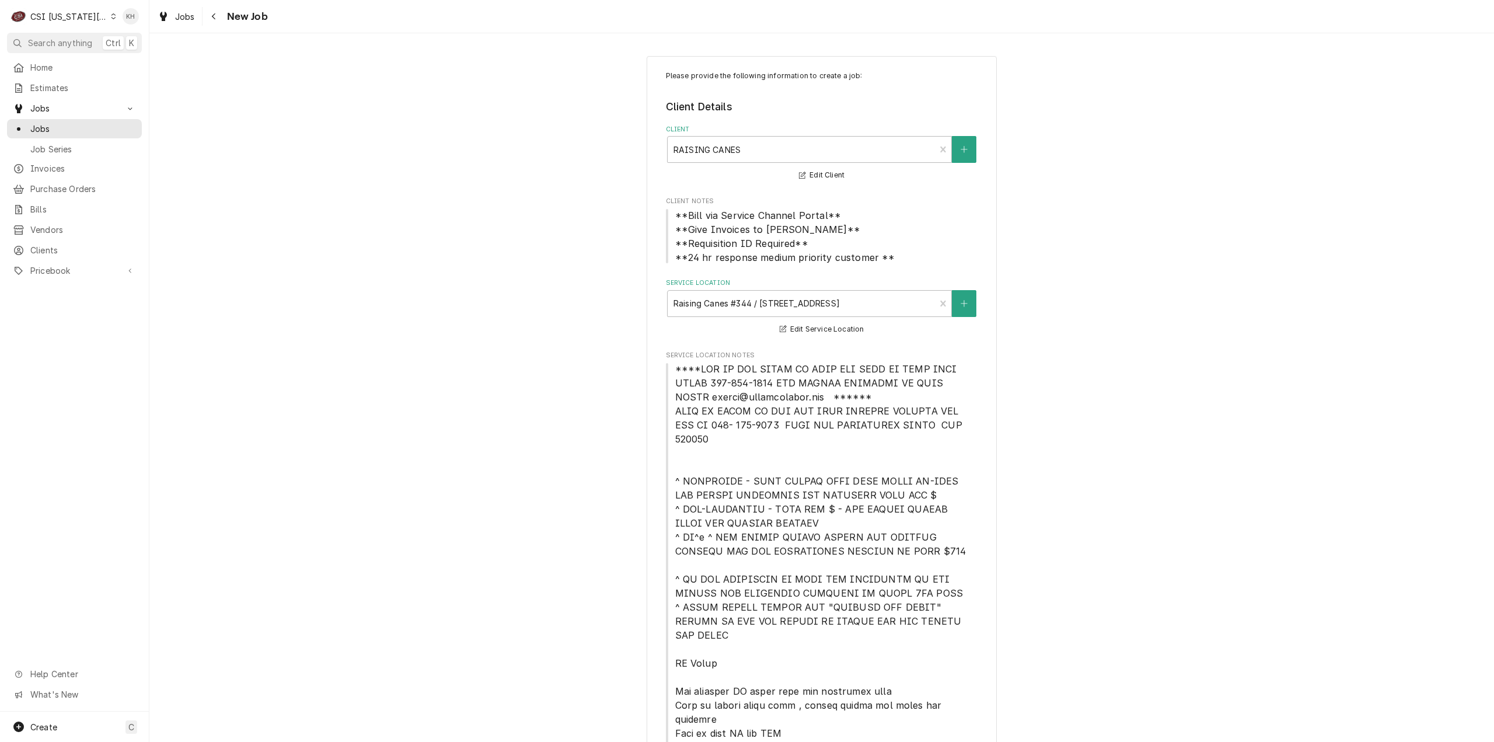
type textarea "NTE $400.00"
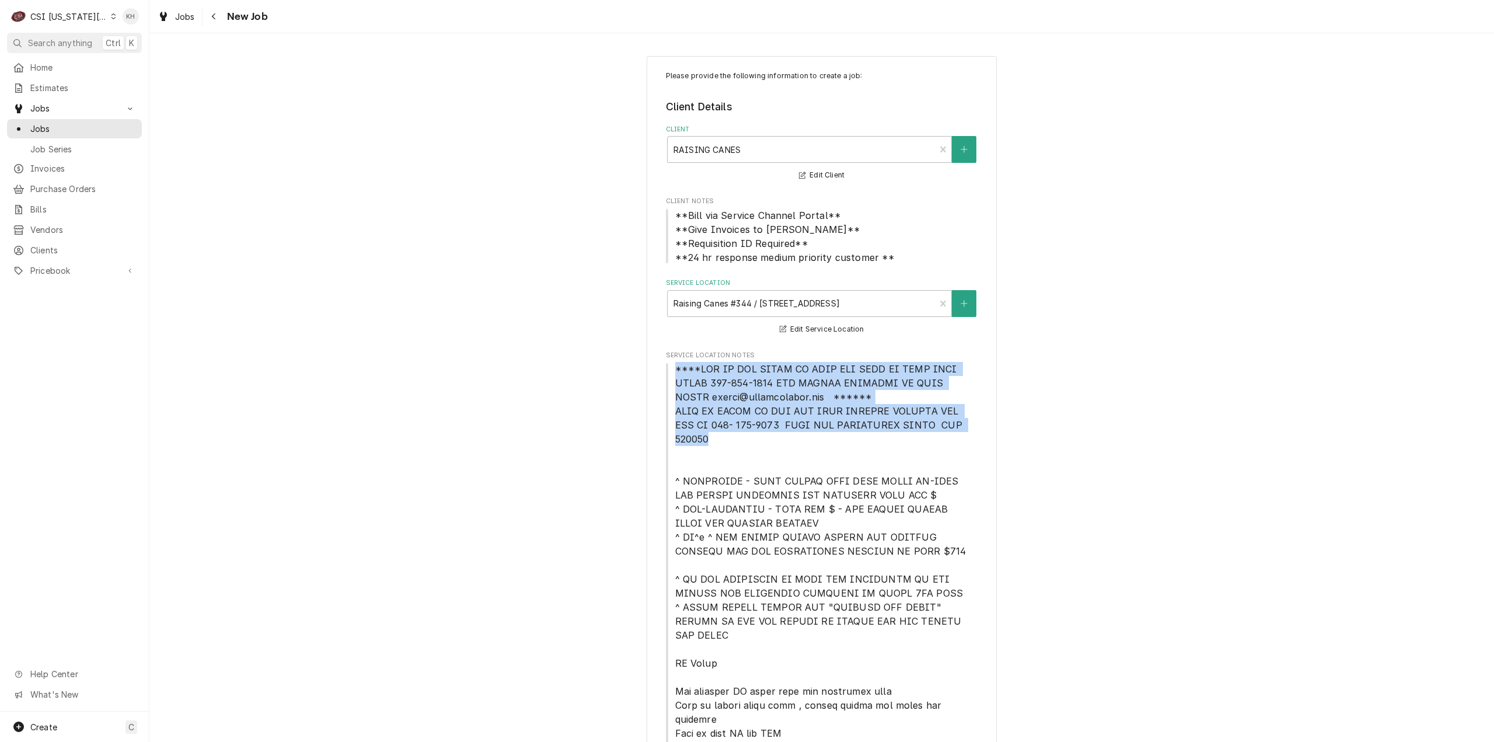
drag, startPoint x: 713, startPoint y: 373, endPoint x: 975, endPoint y: 428, distance: 267.2
copy span "****NTE ON ALL CALLS IF OVER NTE NEED TO CALL JEFF COSTA 636-399-1299 FOR VERBA…"
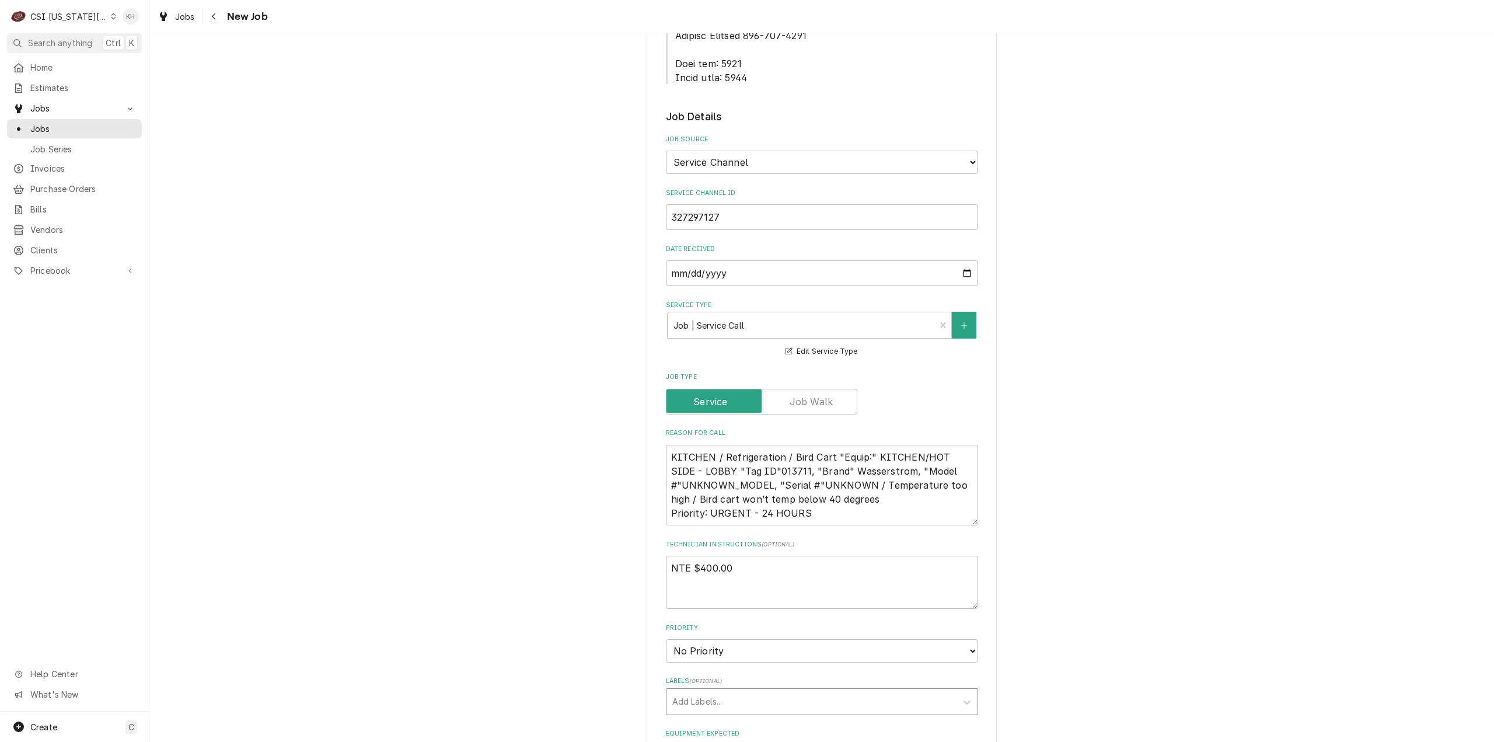
scroll to position [934, 0]
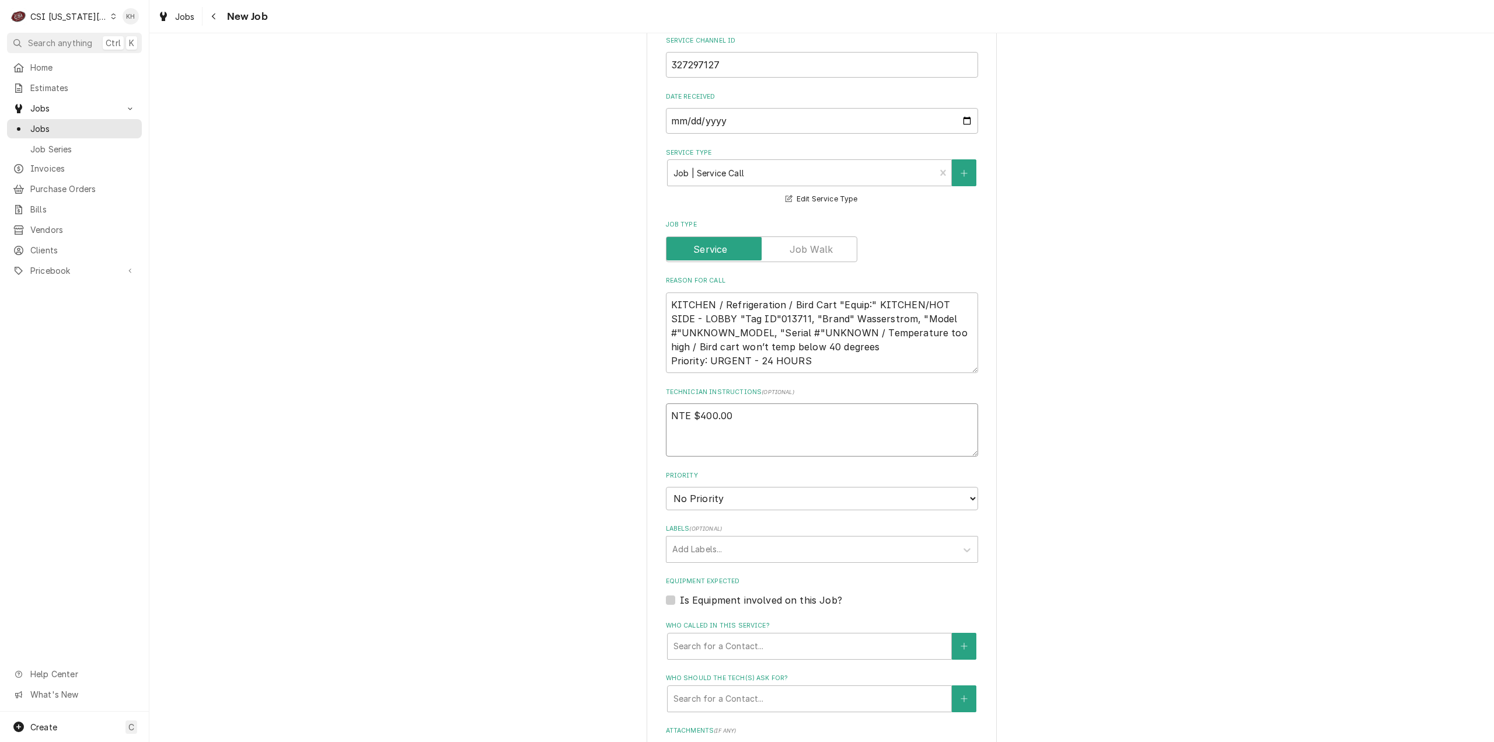
click at [692, 403] on textarea "NTE $400.00" at bounding box center [822, 429] width 312 height 53
paste textarea "****NTE ON ALL CALLS IF OVER NTE NEED TO CALL JEFF COSTA 636-399-1299 FOR VERBA…"
type textarea "x"
type textarea "NTE $400.00 ****NTE ON ALL CALLS IF OVER NTE NEED TO CALL JEFF COSTA 636-399-12…"
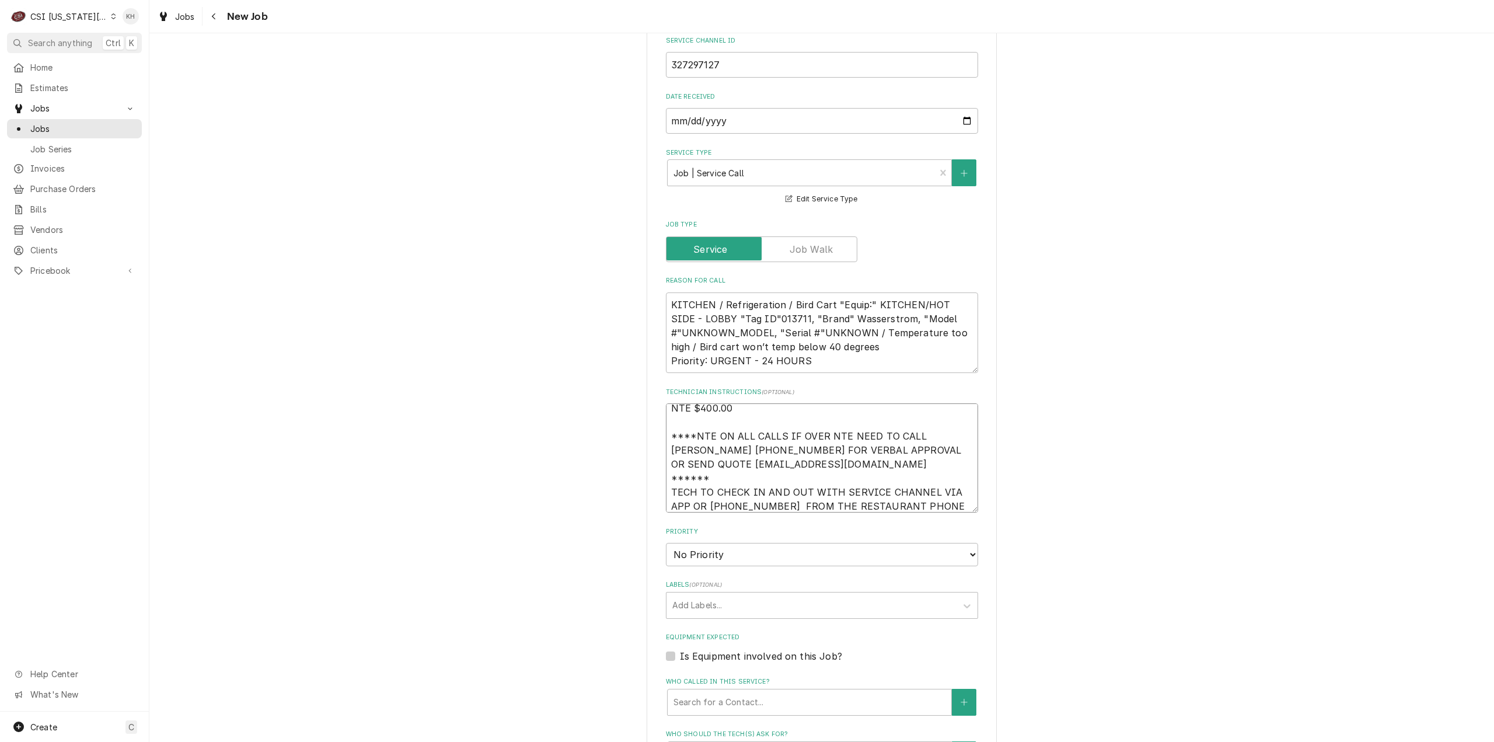
type textarea "x"
type textarea "NTE $400.00 ****NTE ON ALL CALLS IF OVER NTE NEED TO CALL JEFF COSTA 636-399-12…"
type textarea "x"
type textarea "NTE $400.00 ****NTE ON ALL CALLS IF OVER NTE NEED TO CALL JEFF COSTA 636-399-12…"
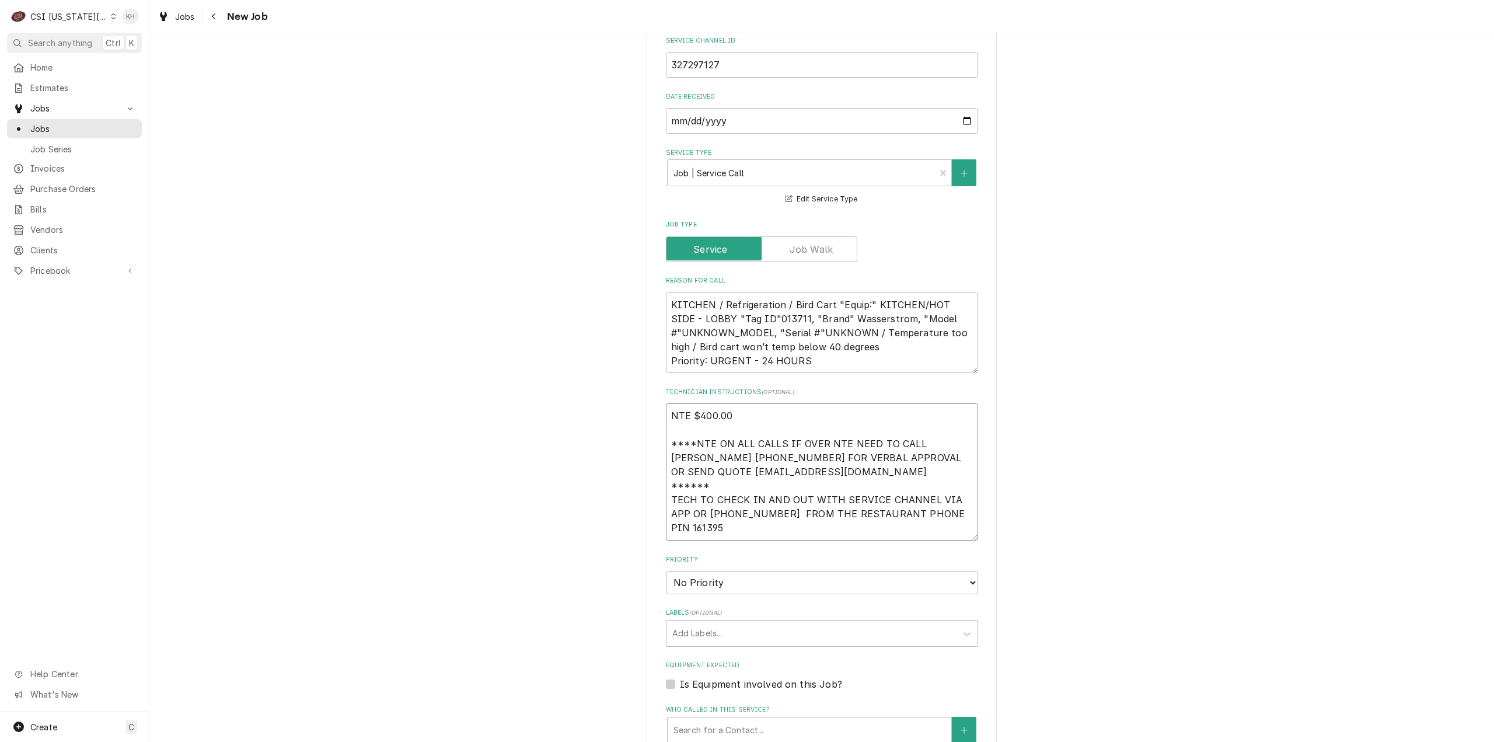
type textarea "x"
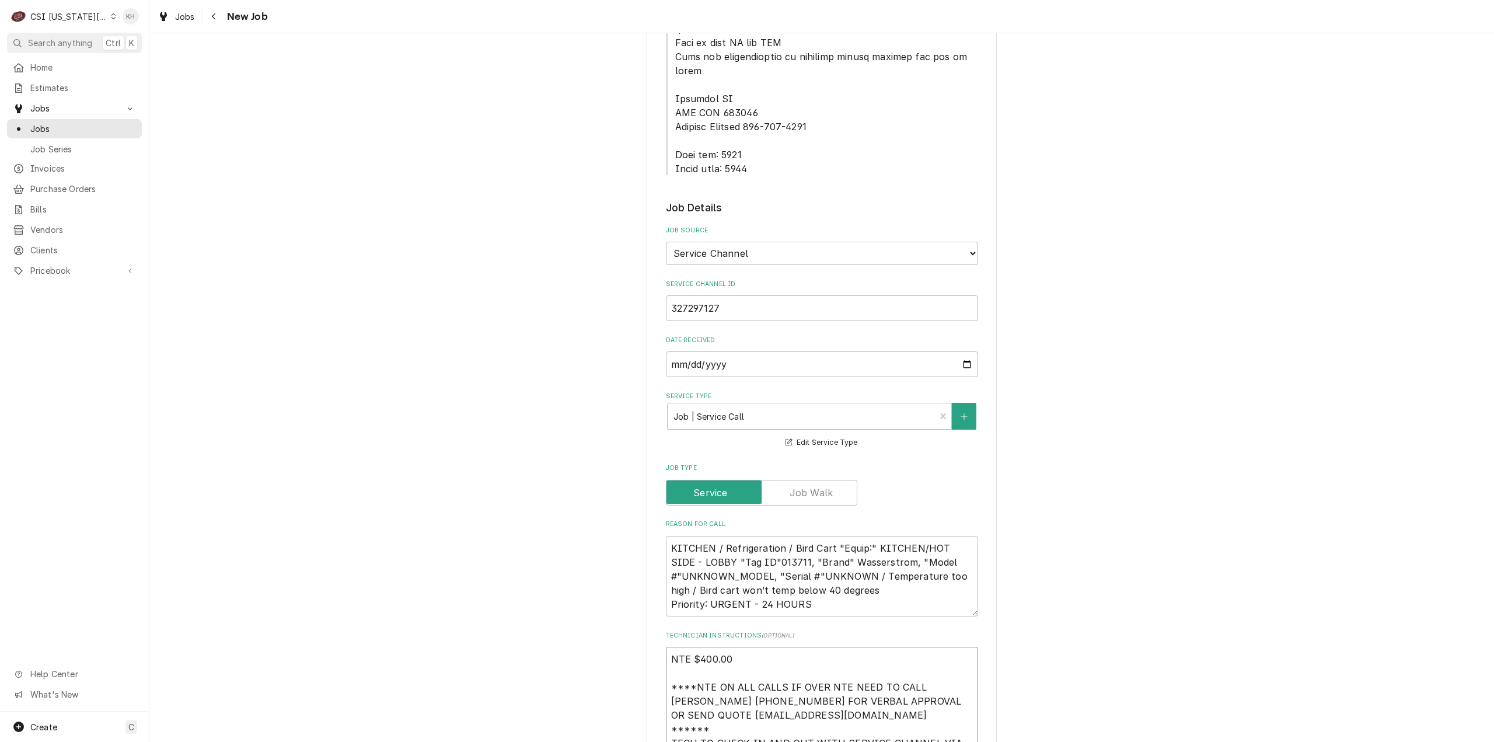
scroll to position [584, 0]
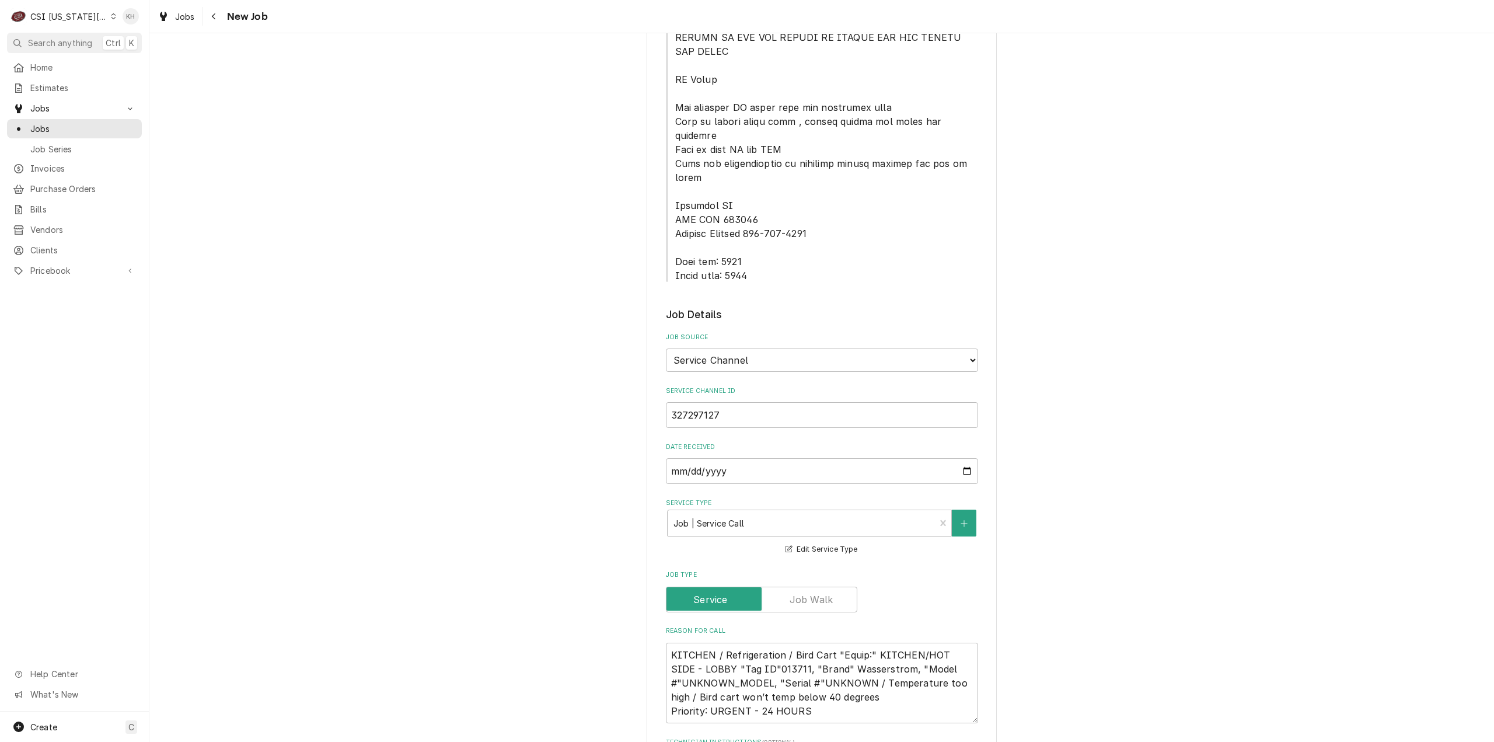
type textarea "NTE $400.00 ****NTE ON ALL CALLS IF OVER NTE NEED TO CALL JEFF COSTA 636-399-12…"
drag, startPoint x: 684, startPoint y: 205, endPoint x: 717, endPoint y: 213, distance: 33.6
click at [742, 218] on span "Service Location Notes" at bounding box center [822, 30] width 295 height 502
drag, startPoint x: 700, startPoint y: 210, endPoint x: 765, endPoint y: 231, distance: 67.7
click at [765, 231] on div "Please provide the following information to create a job: Client Details Client…" at bounding box center [822, 496] width 312 height 2018
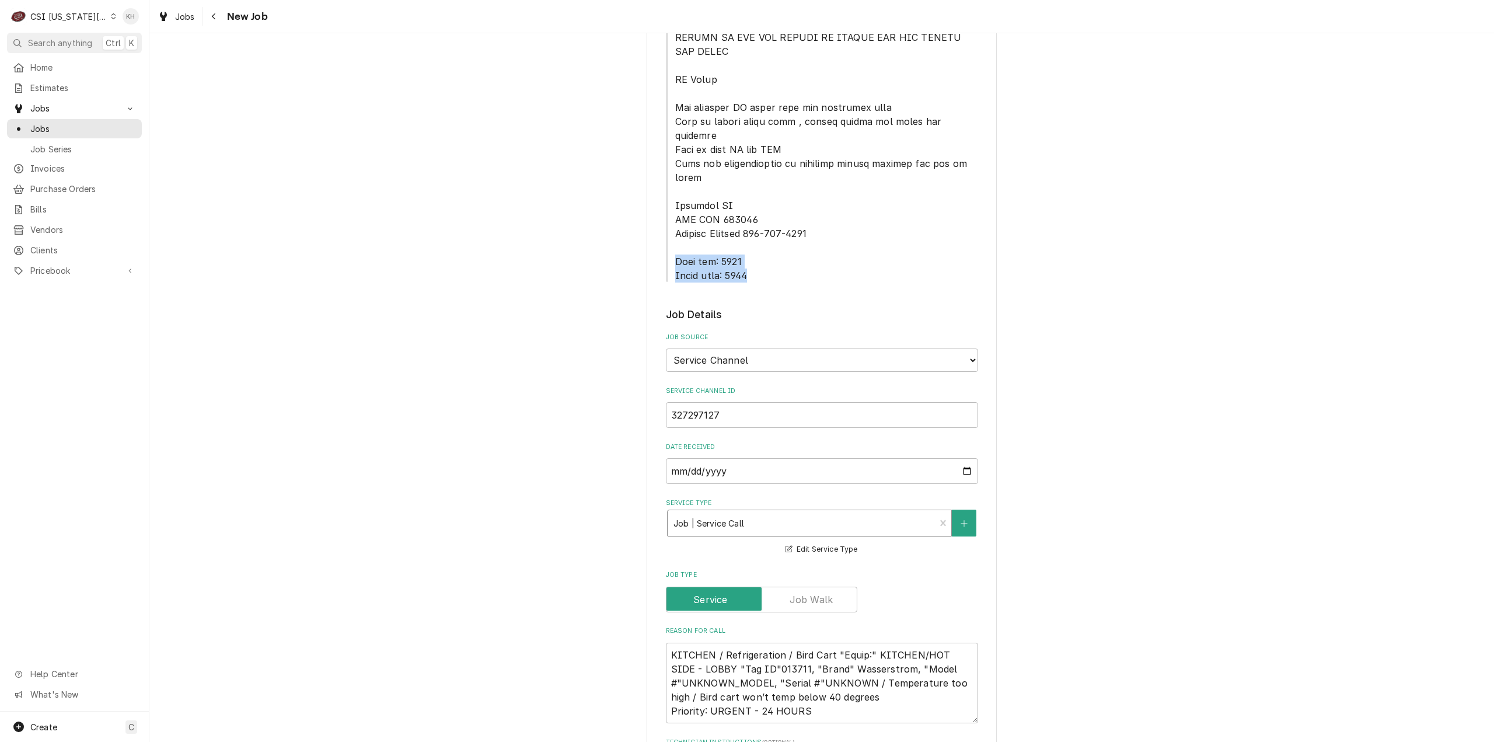
copy span "Lock box: 0344 Alarm code: 0877"
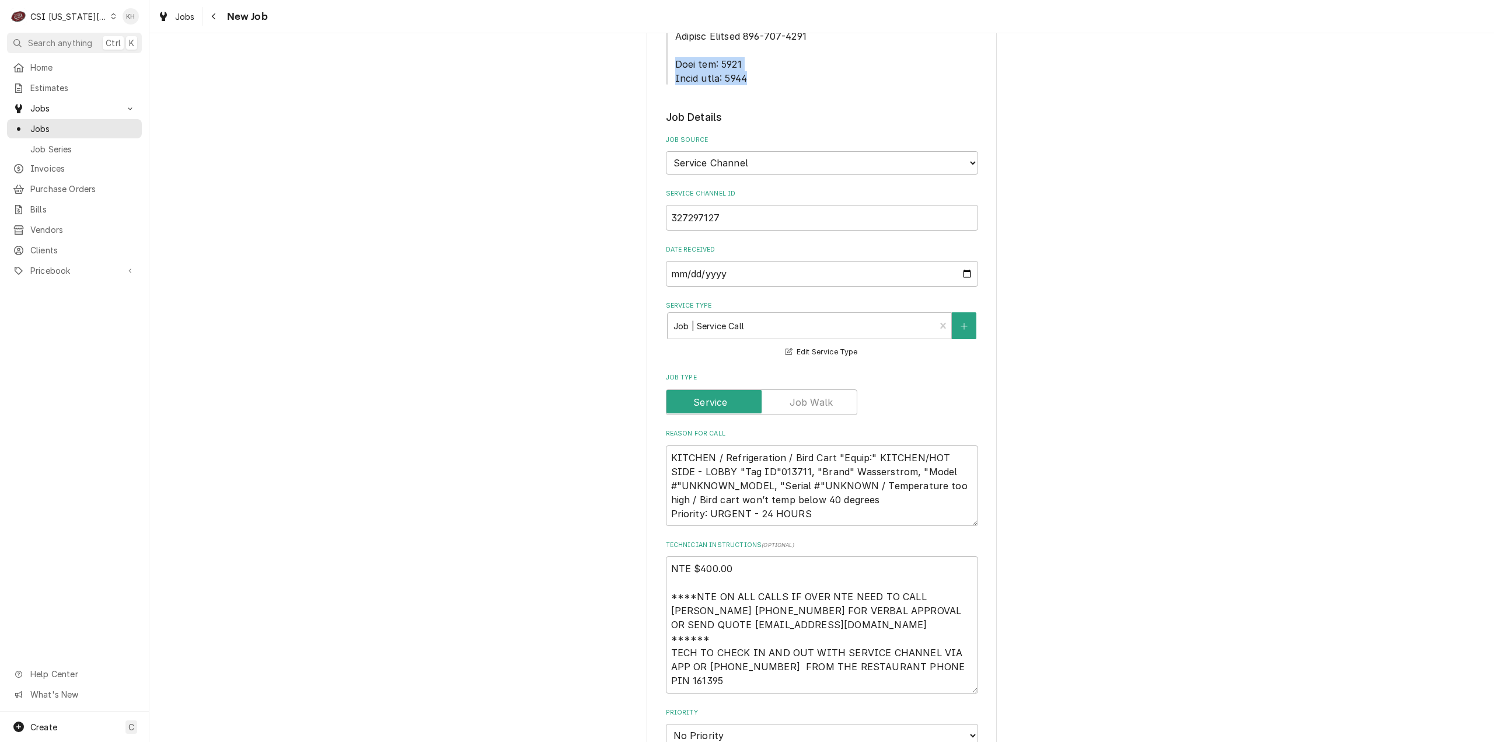
scroll to position [992, 0]
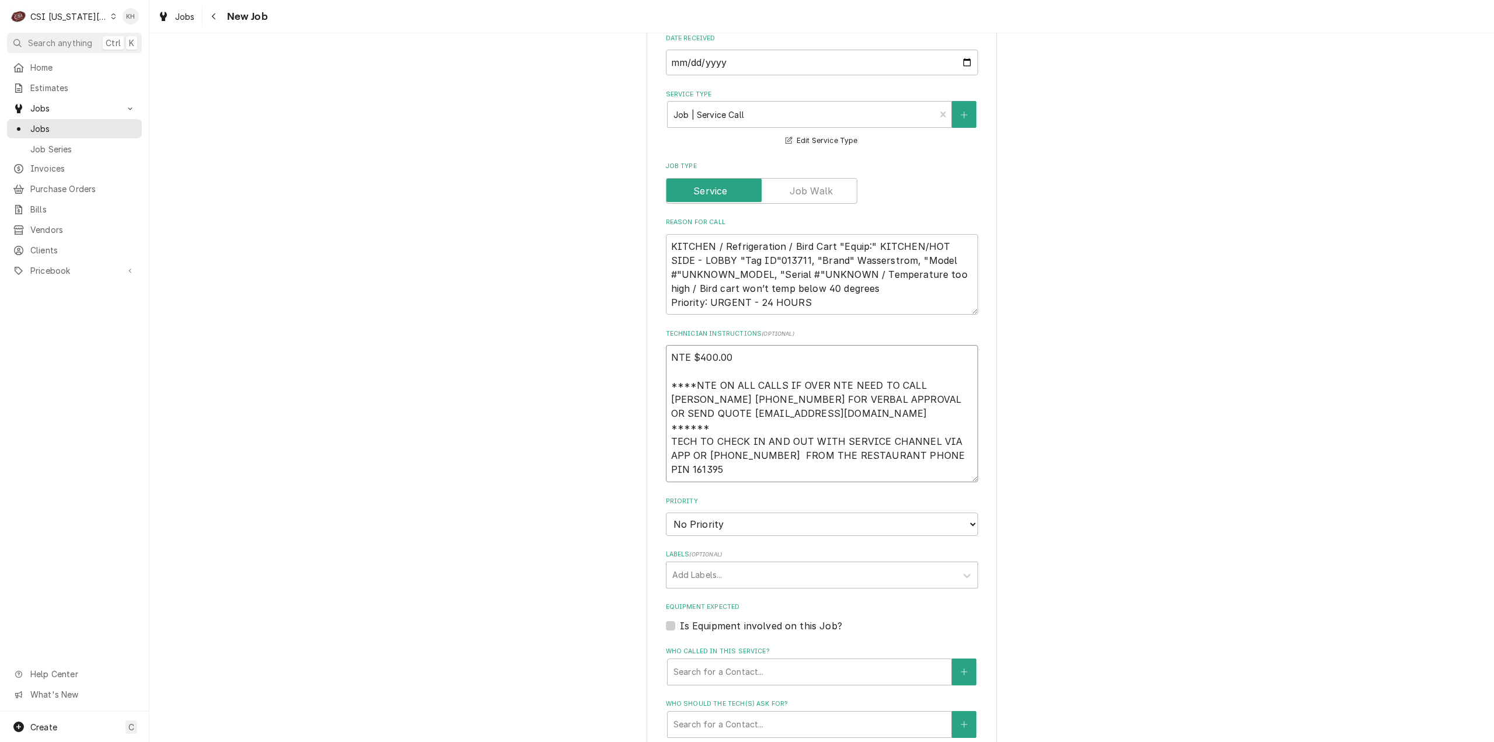
click at [693, 416] on textarea "NTE $400.00 ****NTE ON ALL CALLS IF OVER NTE NEED TO CALL JEFF COSTA 636-399-12…" at bounding box center [822, 413] width 312 height 137
type textarea "x"
type textarea "NTE $400.00 ****NTE ON ALL CALLS IF OVER NTE NEED TO CALL JEFF COSTA 636-399-12…"
paste textarea "Lock box: 0344 Alarm code: 0877"
type textarea "x"
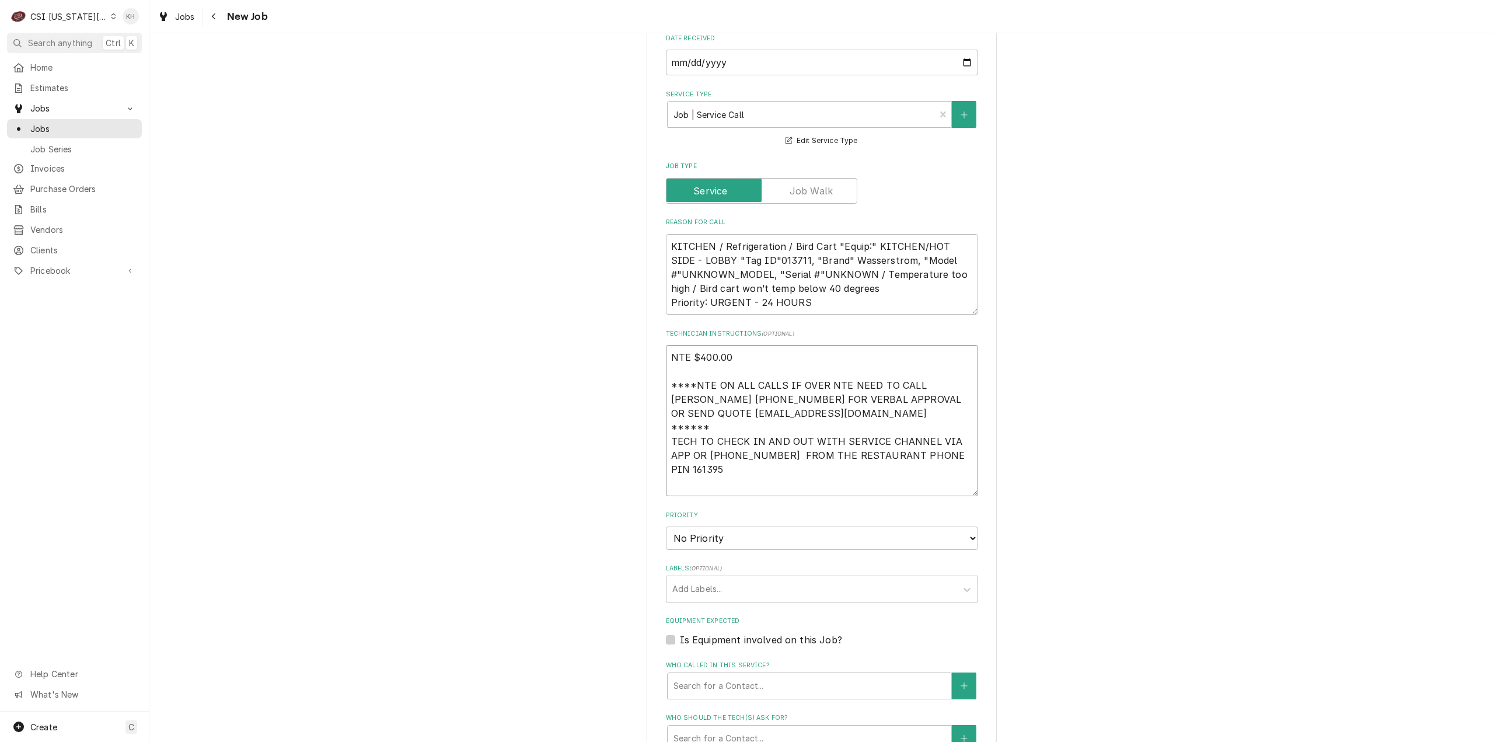
type textarea "NTE $400.00 ****NTE ON ALL CALLS IF OVER NTE NEED TO CALL JEFF COSTA 636-399-12…"
type textarea "x"
type textarea "NTE $400.00 ****NTE ON ALL CALLS IF OVER NTE NEED TO CALL JEFF COSTA 636-399-12…"
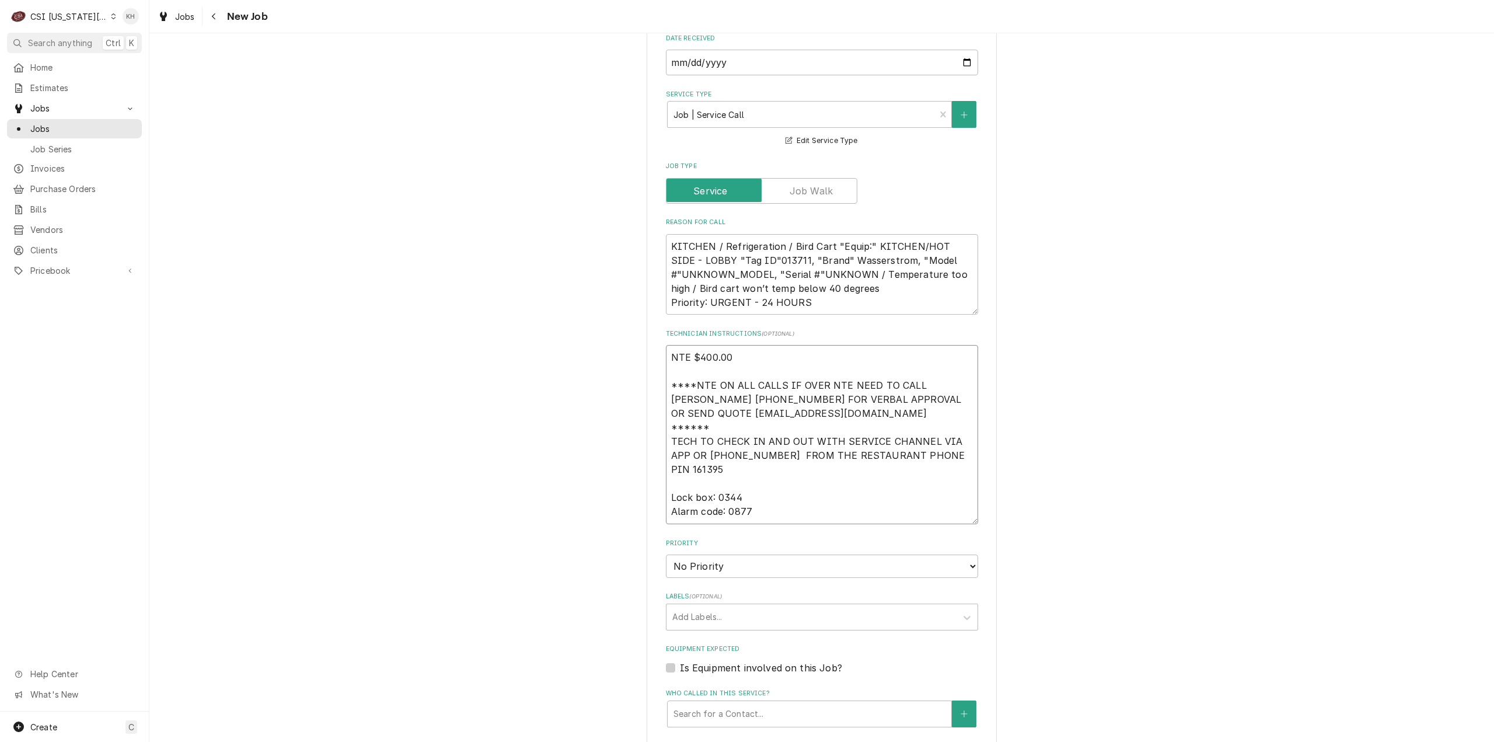
type textarea "x"
type textarea "NTE $400.00 ****NTE ON ALL CALLS IF OVER NTE NEED TO CALL JEFF COSTA 636-399-12…"
type textarea "x"
type textarea "NTE $400.00 ****NTE ON ALL CALLS IF OVER NTE NEED TO CALL JEFF COSTA 636-399-12…"
type textarea "x"
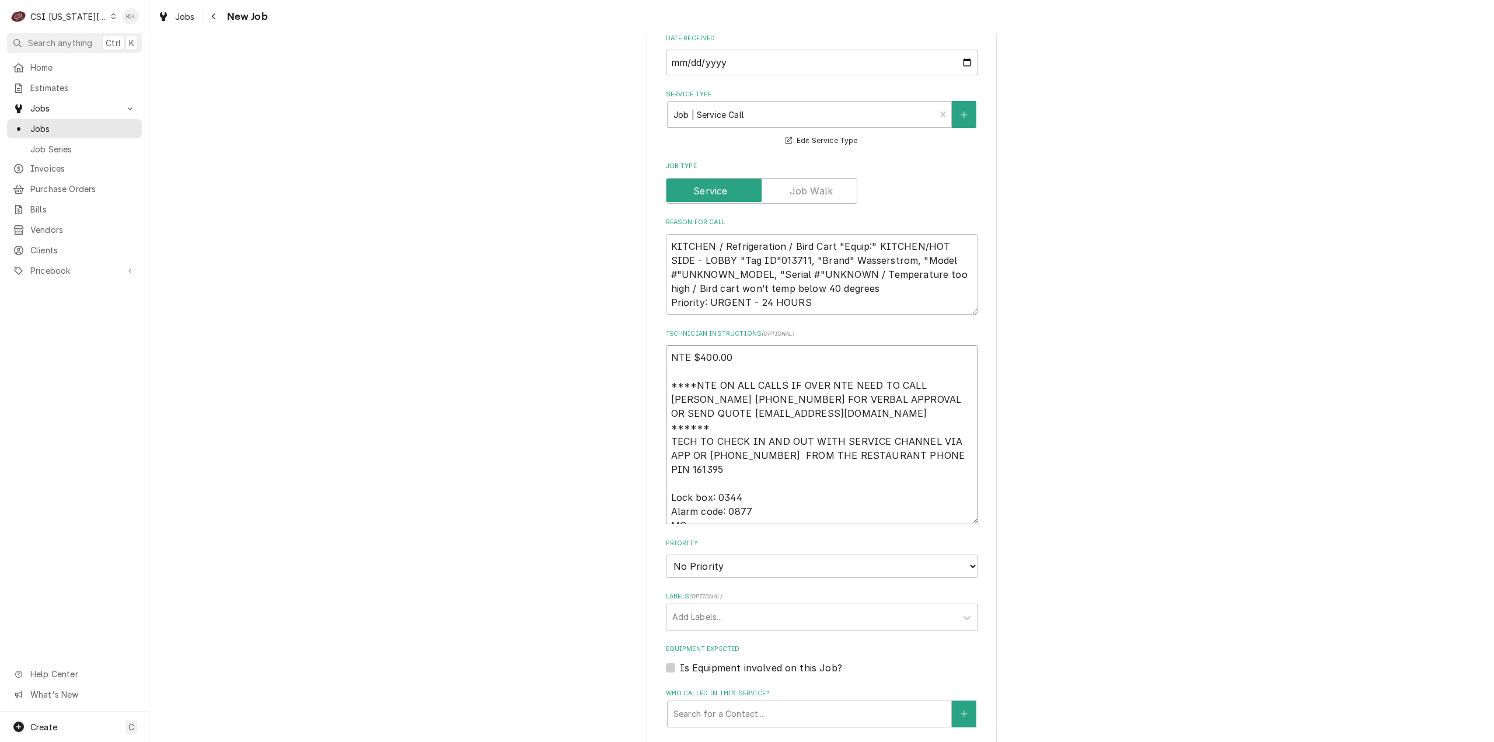
type textarea "NTE $400.00 ****NTE ON ALL CALLS IF OVER NTE NEED TO CALL JEFF COSTA 636-399-12…"
type textarea "x"
type textarea "NTE $400.00 ****NTE ON ALL CALLS IF OVER NTE NEED TO CALL JEFF COSTA 636-399-12…"
type textarea "x"
type textarea "NTE $400.00 ****NTE ON ALL CALLS IF OVER NTE NEED TO CALL JEFF COSTA 636-399-12…"
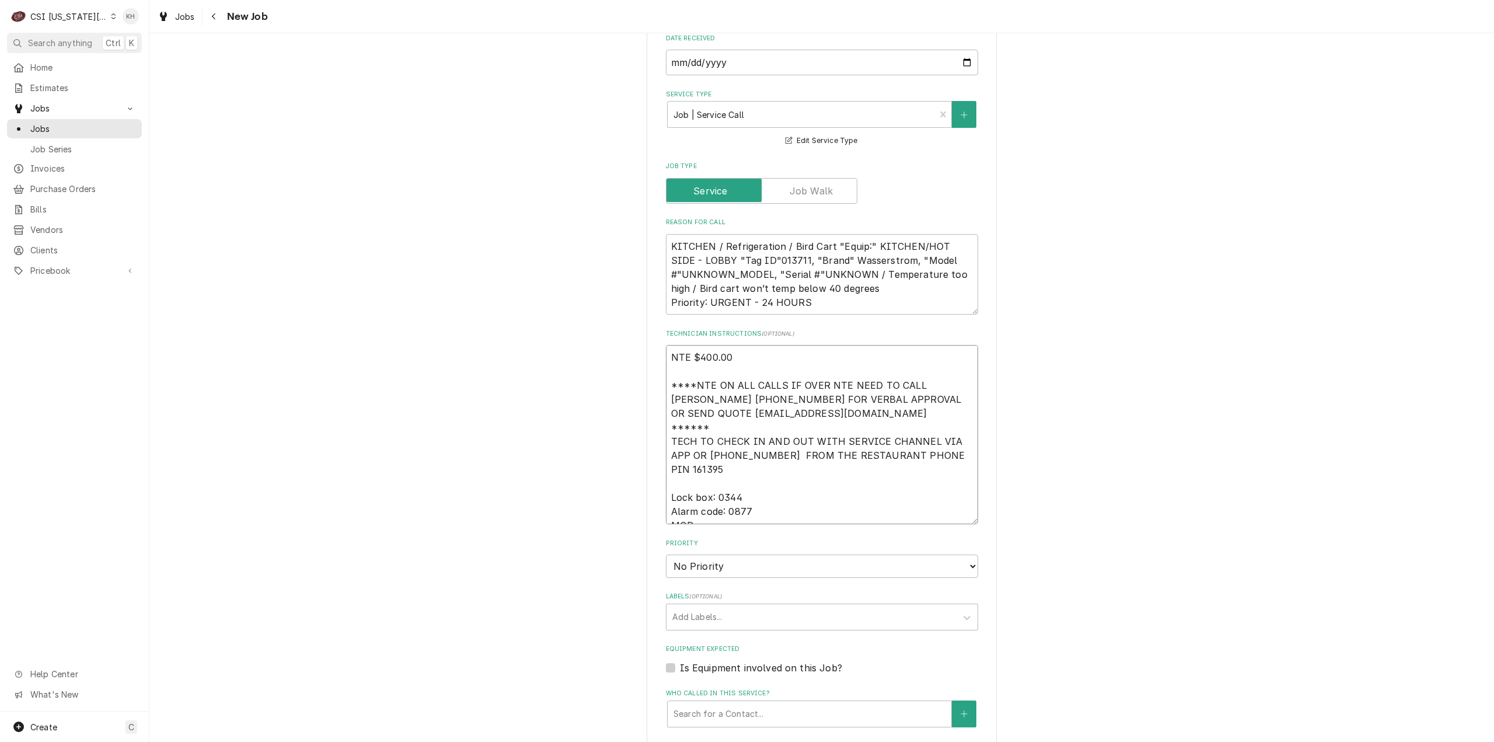
click at [734, 457] on textarea "NTE $400.00 ****NTE ON ALL CALLS IF OVER NTE NEED TO CALL JEFF COSTA 636-399-12…" at bounding box center [822, 434] width 312 height 179
paste textarea "785-539-8862"
type textarea "x"
type textarea "NTE $400.00 ****NTE ON ALL CALLS IF OVER NTE NEED TO CALL [PERSON_NAME] [PHONE_…"
type textarea "x"
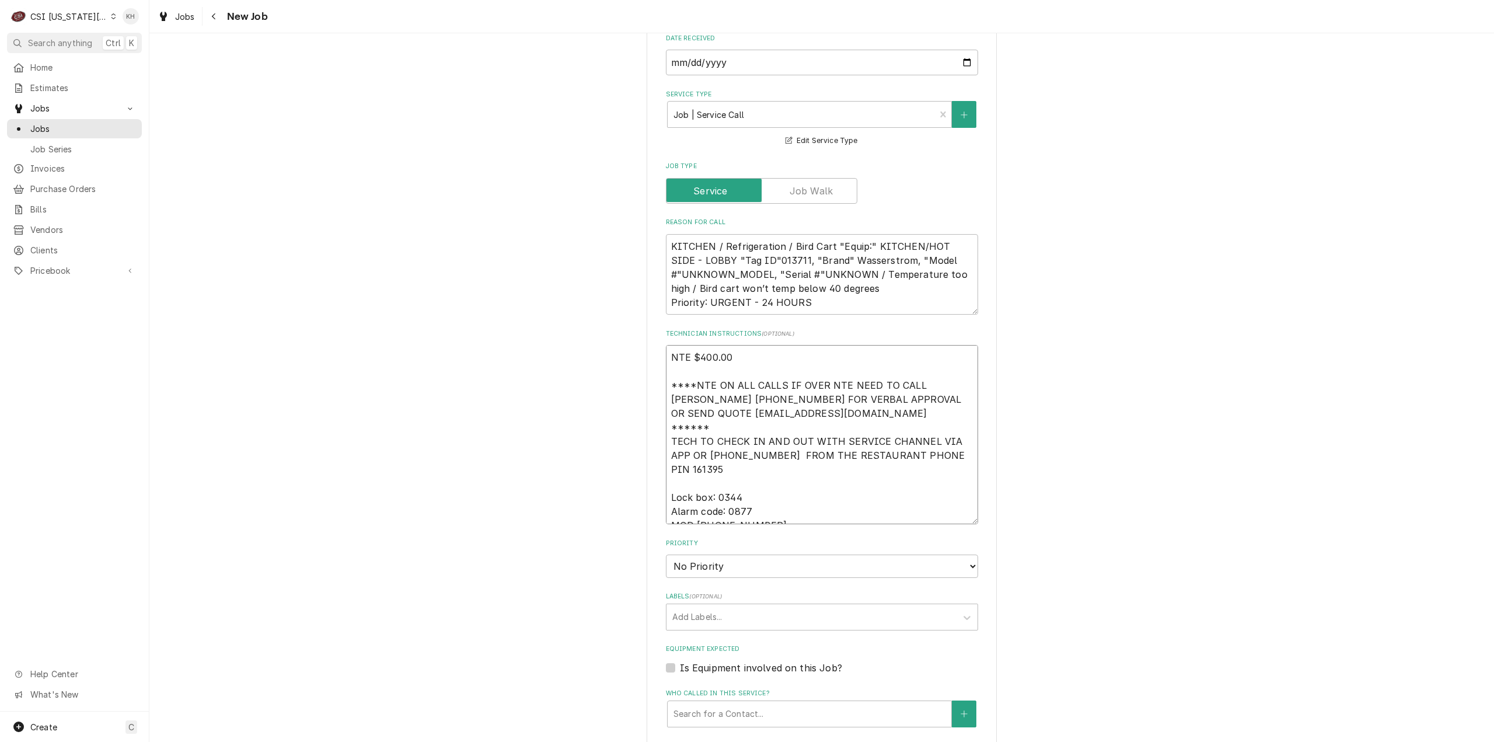
type textarea "NTE $400.00 ****NTE ON ALL CALLS IF OVER NTE NEED TO CALL [PERSON_NAME] [PHONE_…"
drag, startPoint x: 752, startPoint y: 511, endPoint x: 750, endPoint y: 517, distance: 6.1
click at [752, 555] on select "No Priority Urgent High Medium Low" at bounding box center [822, 566] width 312 height 23
select select "4"
click at [666, 555] on select "No Priority Urgent High Medium Low" at bounding box center [822, 566] width 312 height 23
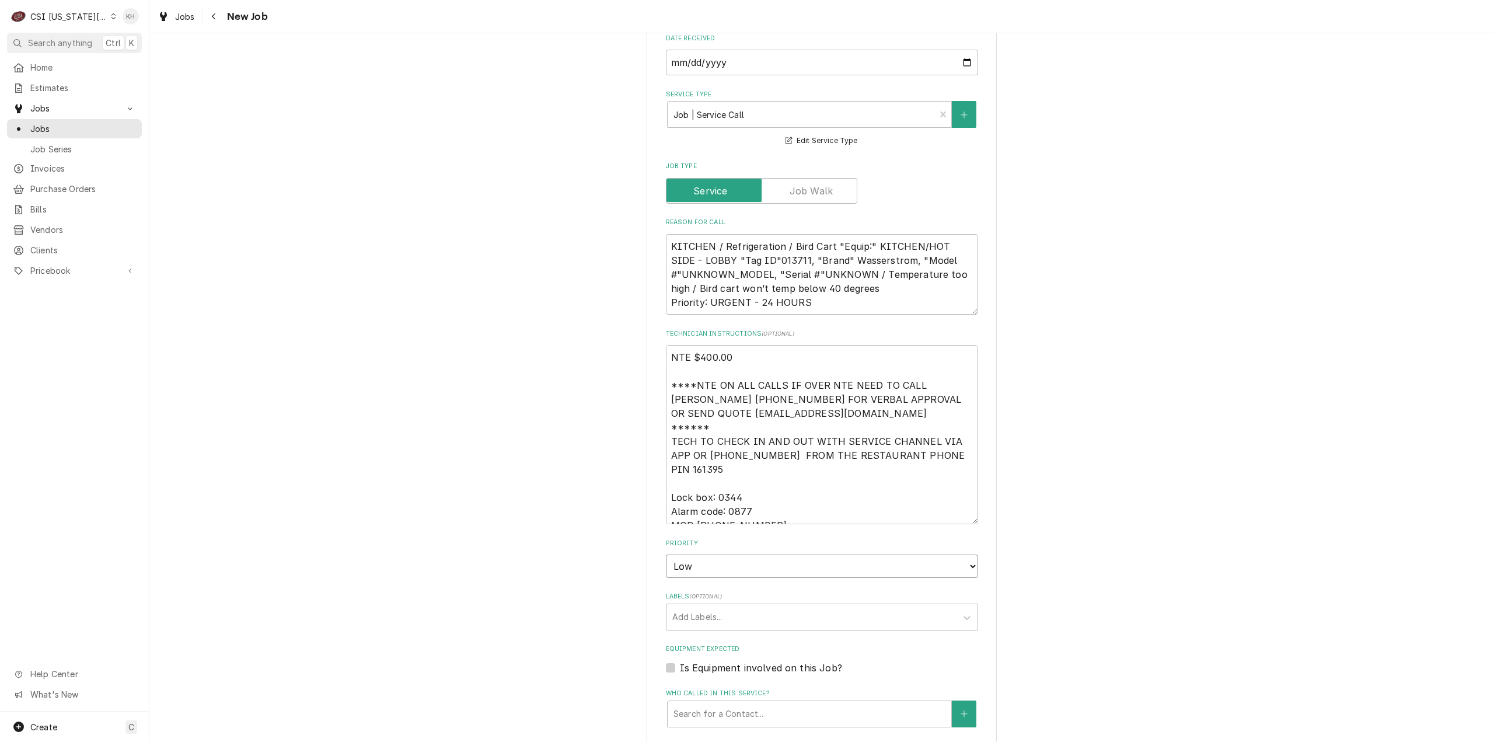
type textarea "x"
click at [733, 555] on select "No Priority Urgent High Medium Low" at bounding box center [822, 566] width 312 height 23
select select "3"
click at [666, 555] on select "No Priority Urgent High Medium Low" at bounding box center [822, 566] width 312 height 23
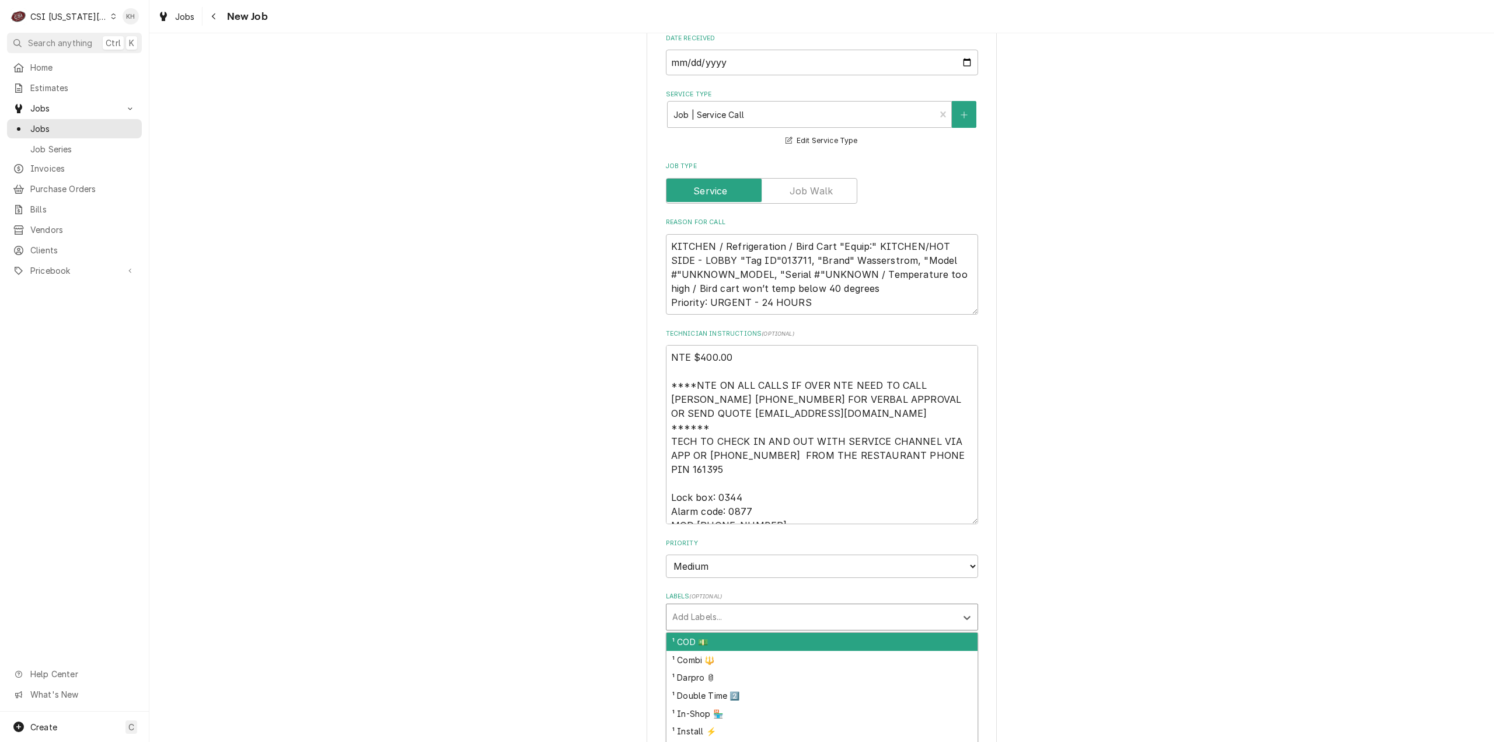
drag, startPoint x: 711, startPoint y: 571, endPoint x: 705, endPoint y: 568, distance: 6.8
click at [710, 604] on div "Add Labels..." at bounding box center [812, 617] width 290 height 26
type textarea "x"
type input "hold"
click at [716, 633] on div "² Hold & Warm ♨️" at bounding box center [822, 642] width 311 height 18
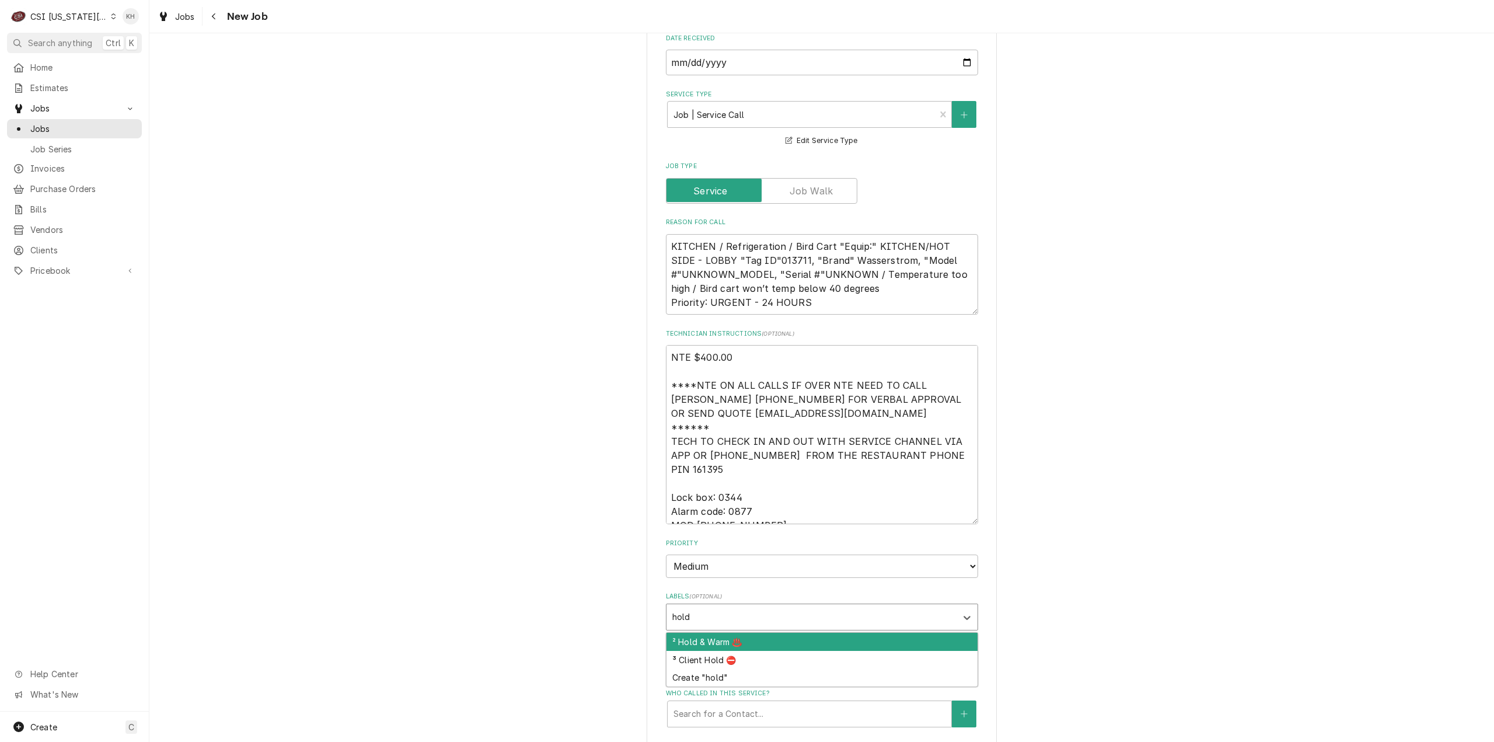
type textarea "x"
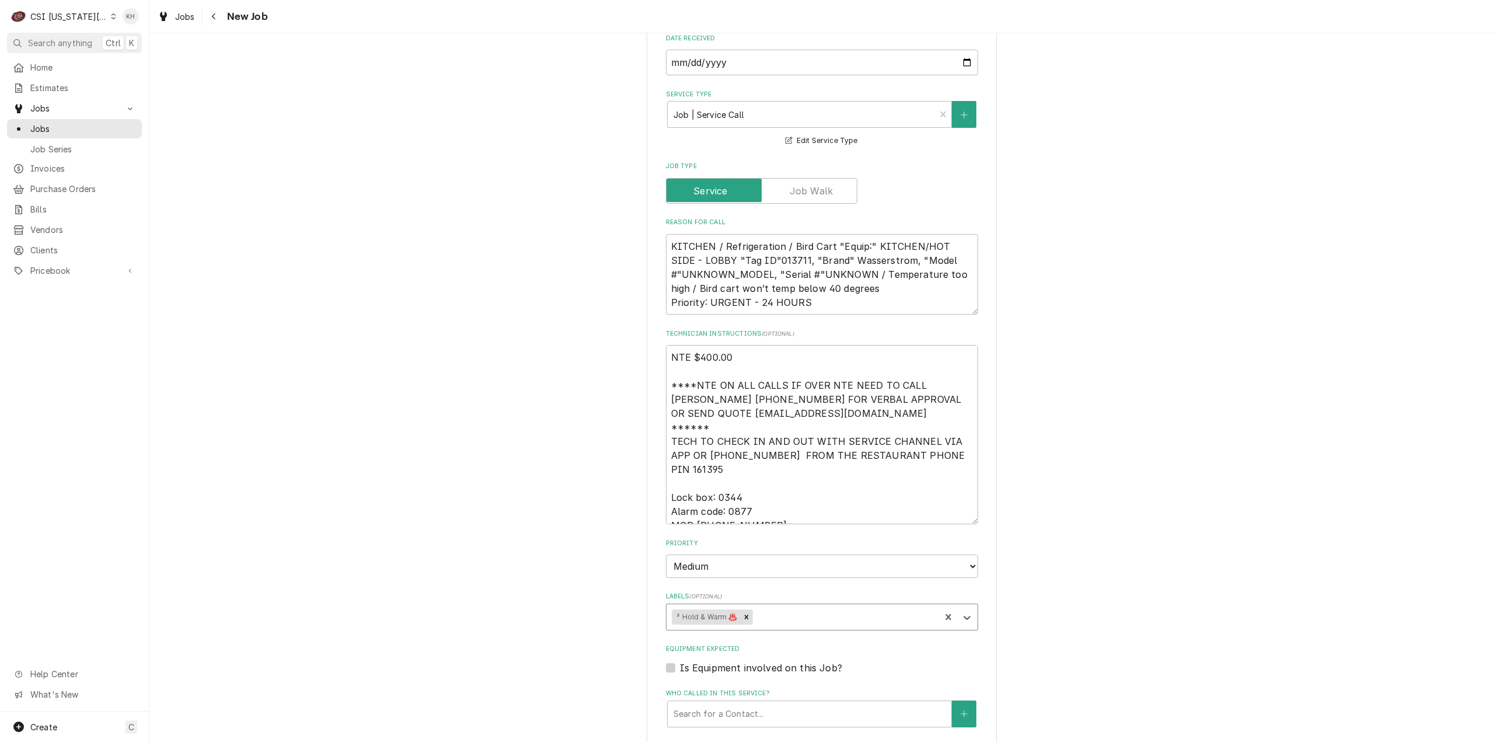
type textarea "x"
click at [680, 661] on label "Is Equipment involved on this Job?" at bounding box center [761, 668] width 162 height 14
click at [680, 661] on input "Equipment Expected" at bounding box center [836, 674] width 312 height 26
checkbox input "true"
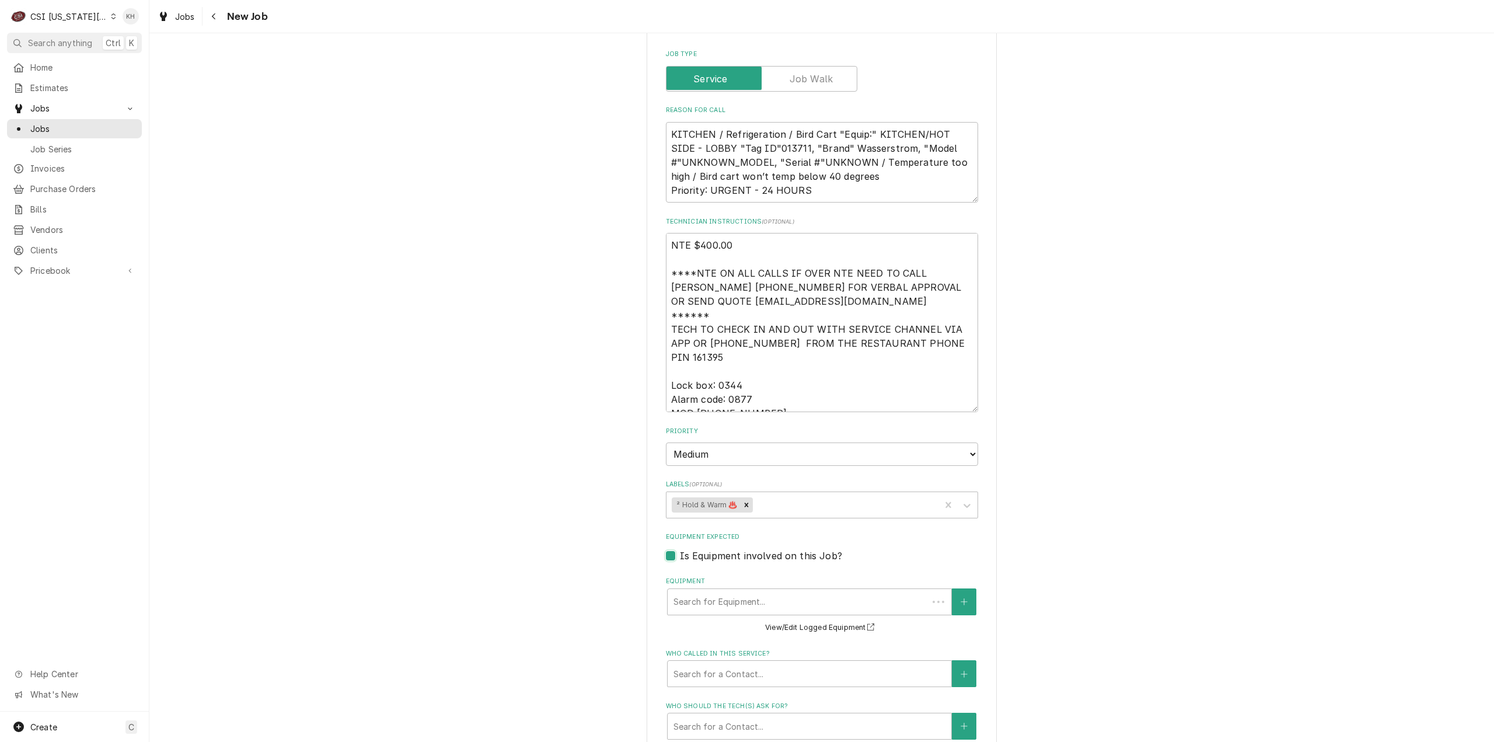
scroll to position [1109, 0]
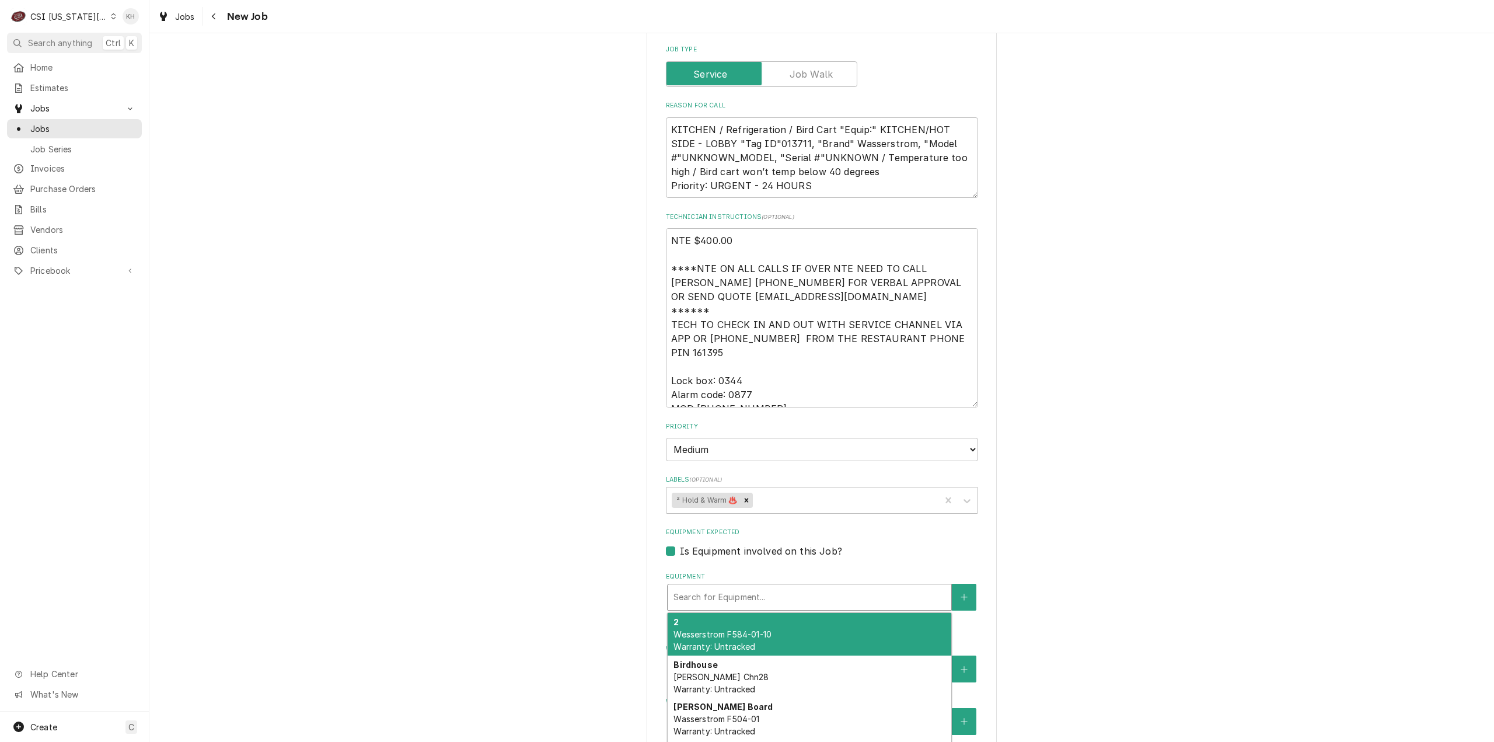
click at [710, 587] on div "Equipment" at bounding box center [810, 597] width 272 height 21
type textarea "x"
type input "b"
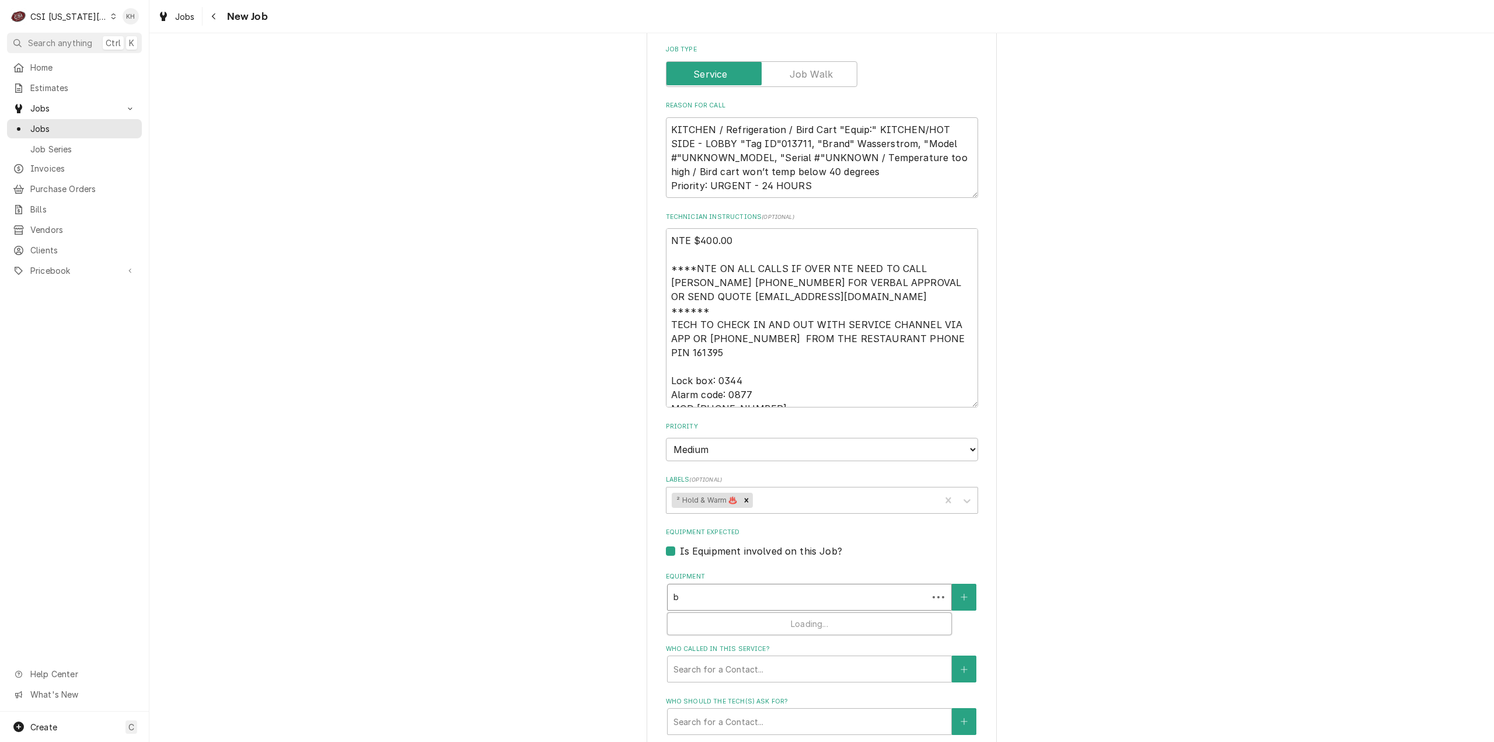
type textarea "x"
type input "br"
type textarea "x"
type input "bri"
type textarea "x"
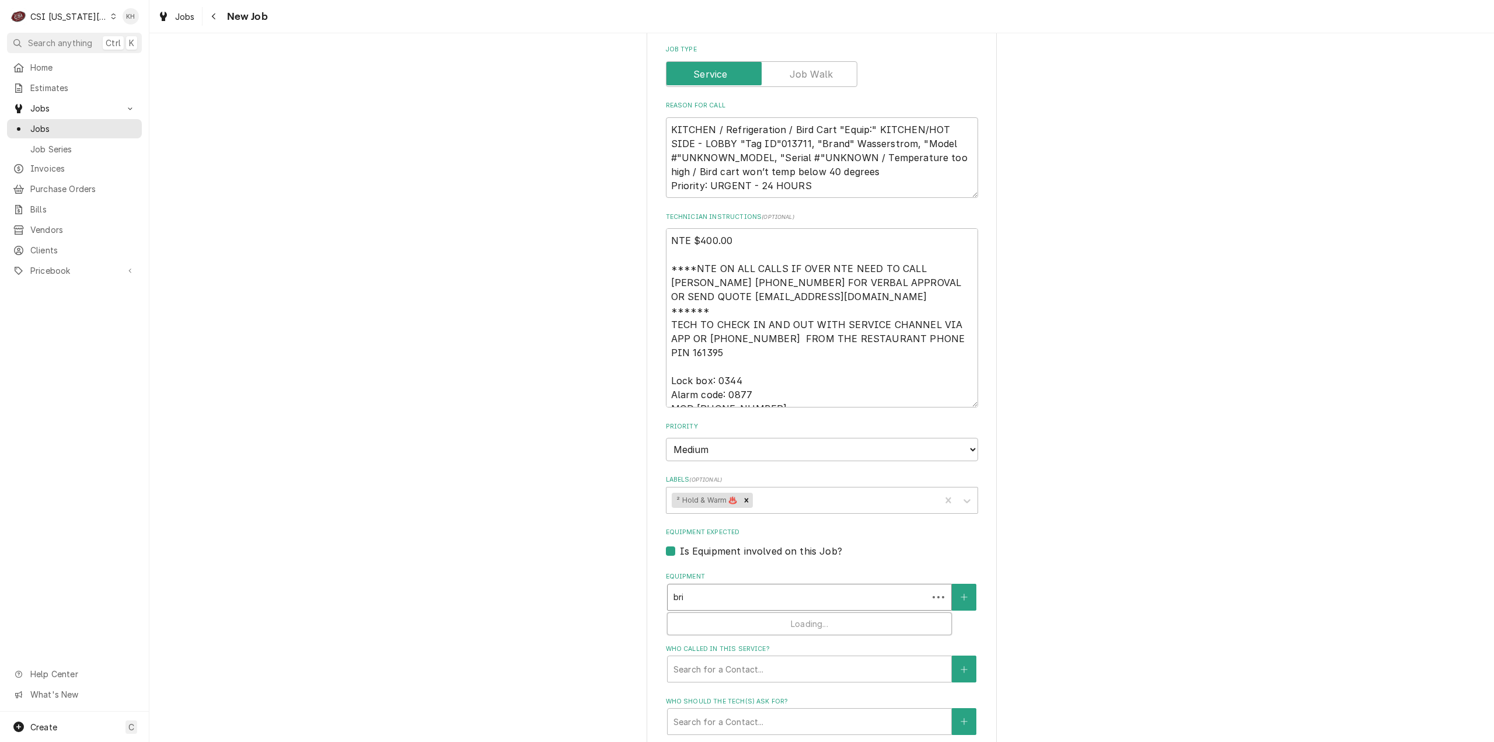
type input "br"
type textarea "x"
type input "b"
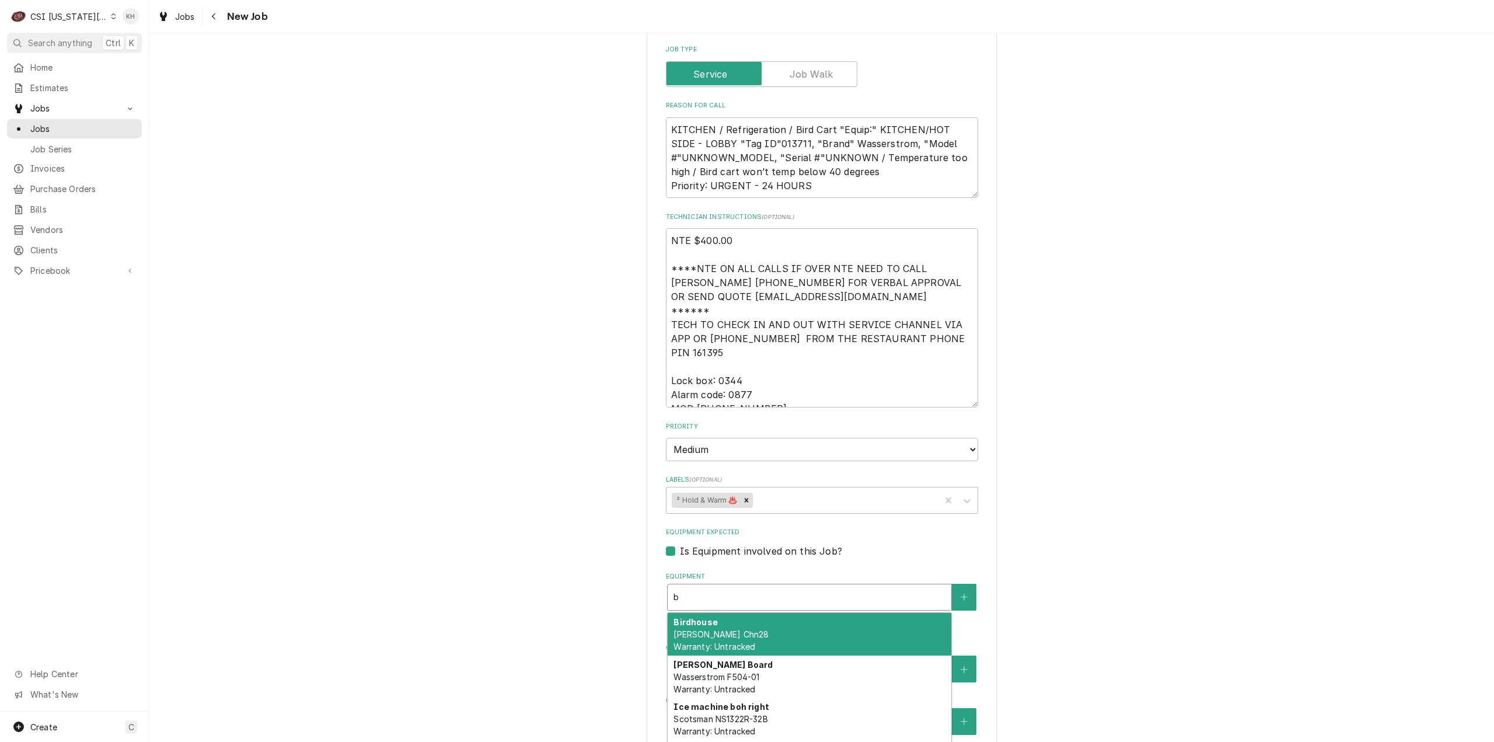
type textarea "x"
type input "bi"
type textarea "x"
type input "bir"
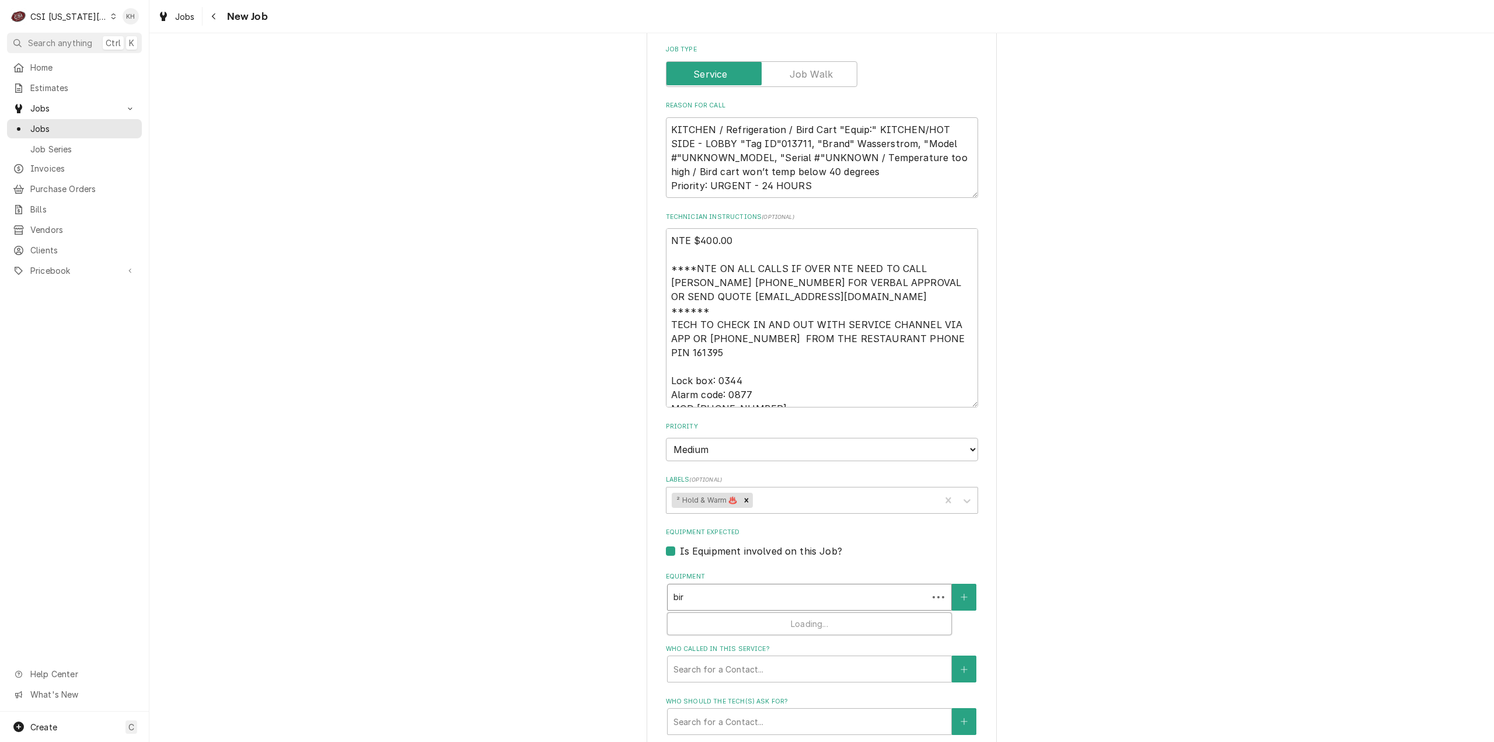
type textarea "x"
type input "bird"
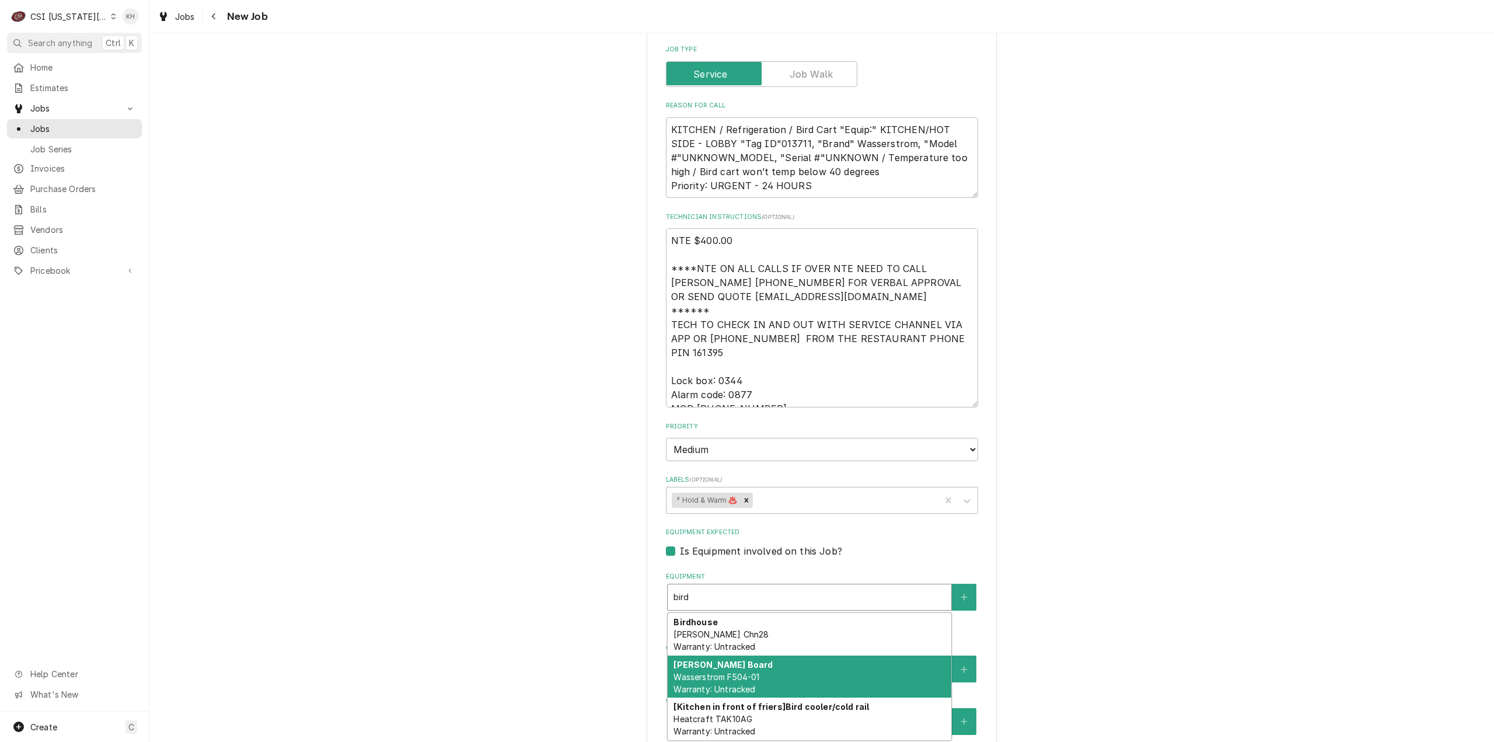
click at [772, 656] on div "Dt Bird Board Wasserstrom F504-01 Warranty: Untracked" at bounding box center [810, 677] width 284 height 43
type textarea "x"
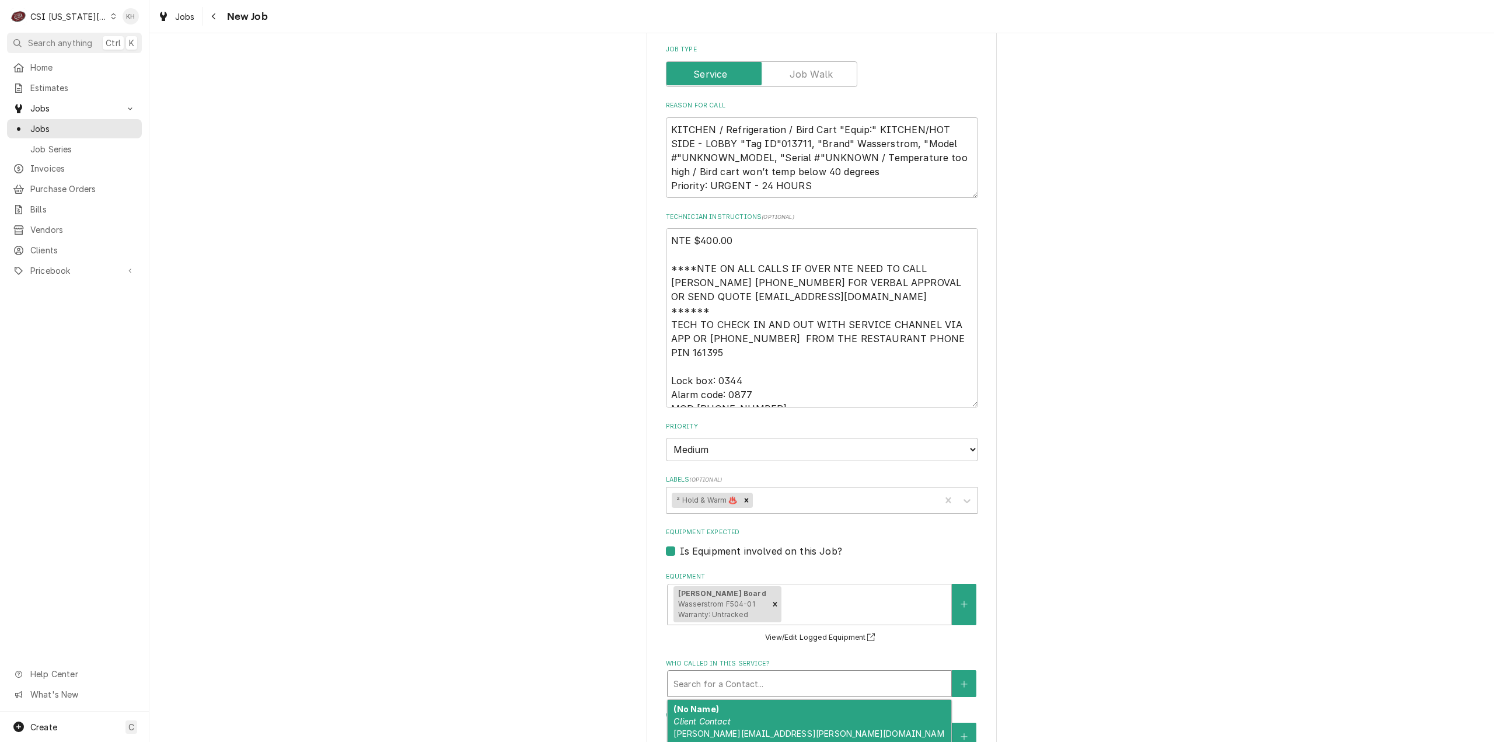
drag, startPoint x: 735, startPoint y: 620, endPoint x: 717, endPoint y: 654, distance: 38.4
click at [735, 673] on div "Who called in this service?" at bounding box center [810, 683] width 272 height 21
drag, startPoint x: 704, startPoint y: 678, endPoint x: 692, endPoint y: 668, distance: 15.8
click at [704, 740] on span "(636) 399-1299 jcosta@raisingcanes.com" at bounding box center [746, 751] width 144 height 22
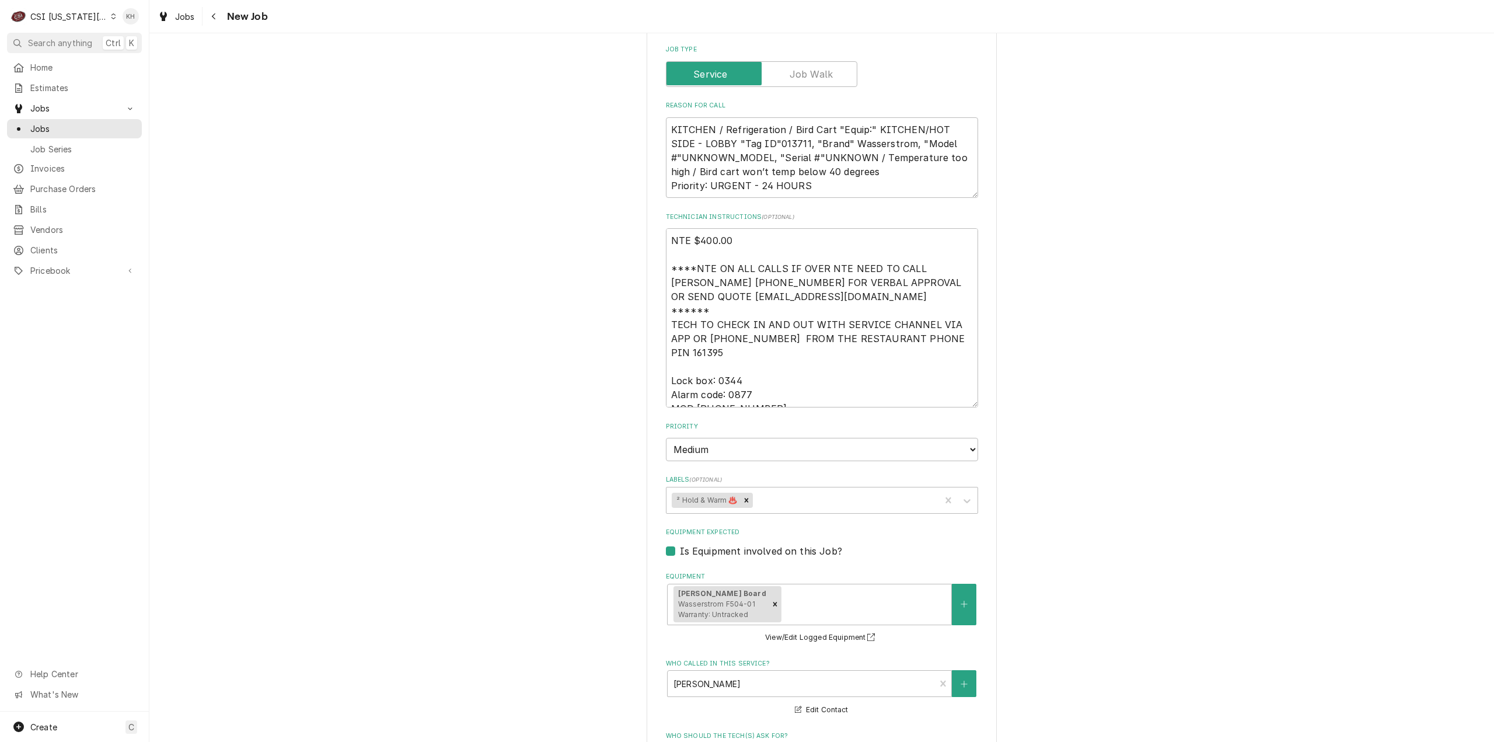
drag, startPoint x: 555, startPoint y: 509, endPoint x: 592, endPoint y: 581, distance: 80.9
click at [555, 511] on div "Please provide the following information to create a job: Client Details Client…" at bounding box center [821, 82] width 1345 height 2292
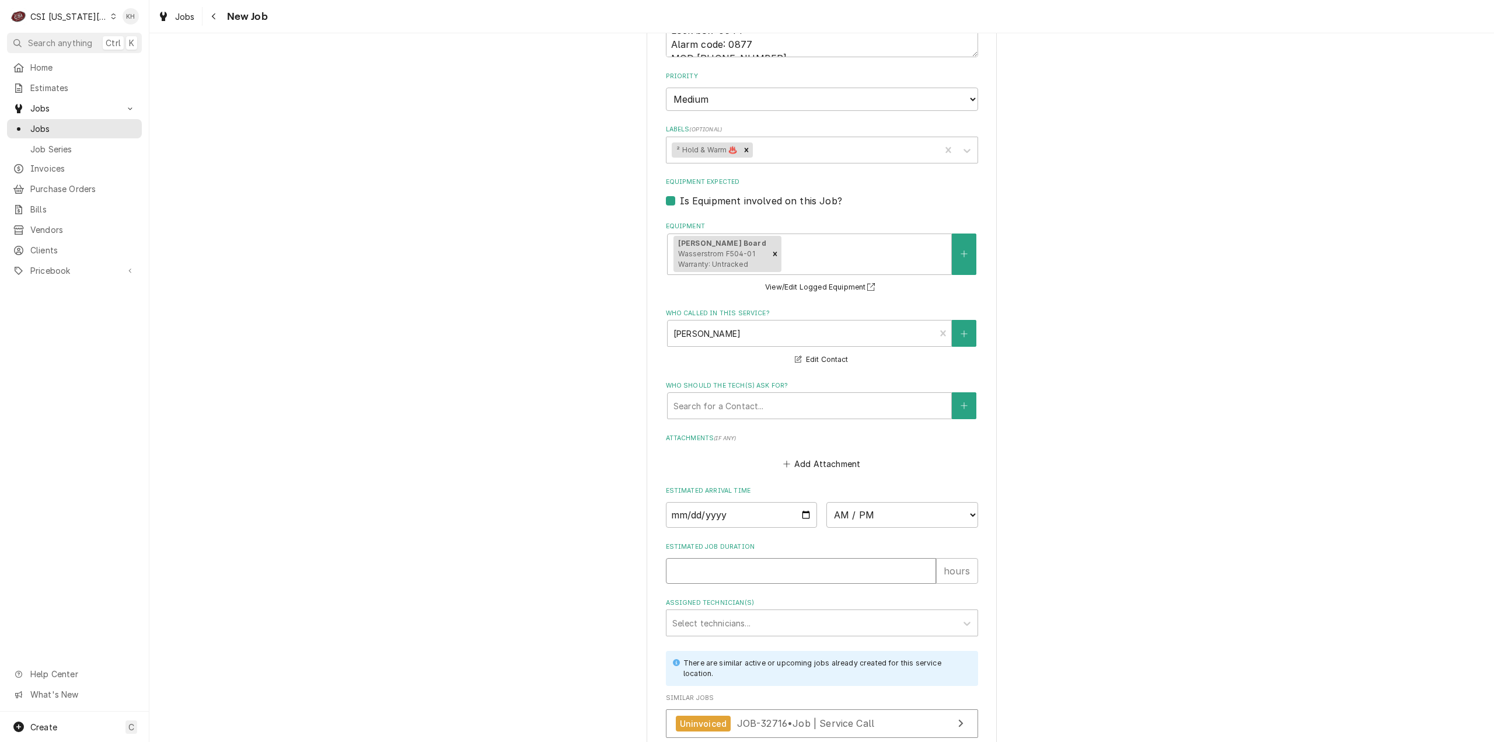
click at [721, 558] on input "Estimated Job Duration" at bounding box center [801, 571] width 270 height 26
type textarea "x"
type input "2"
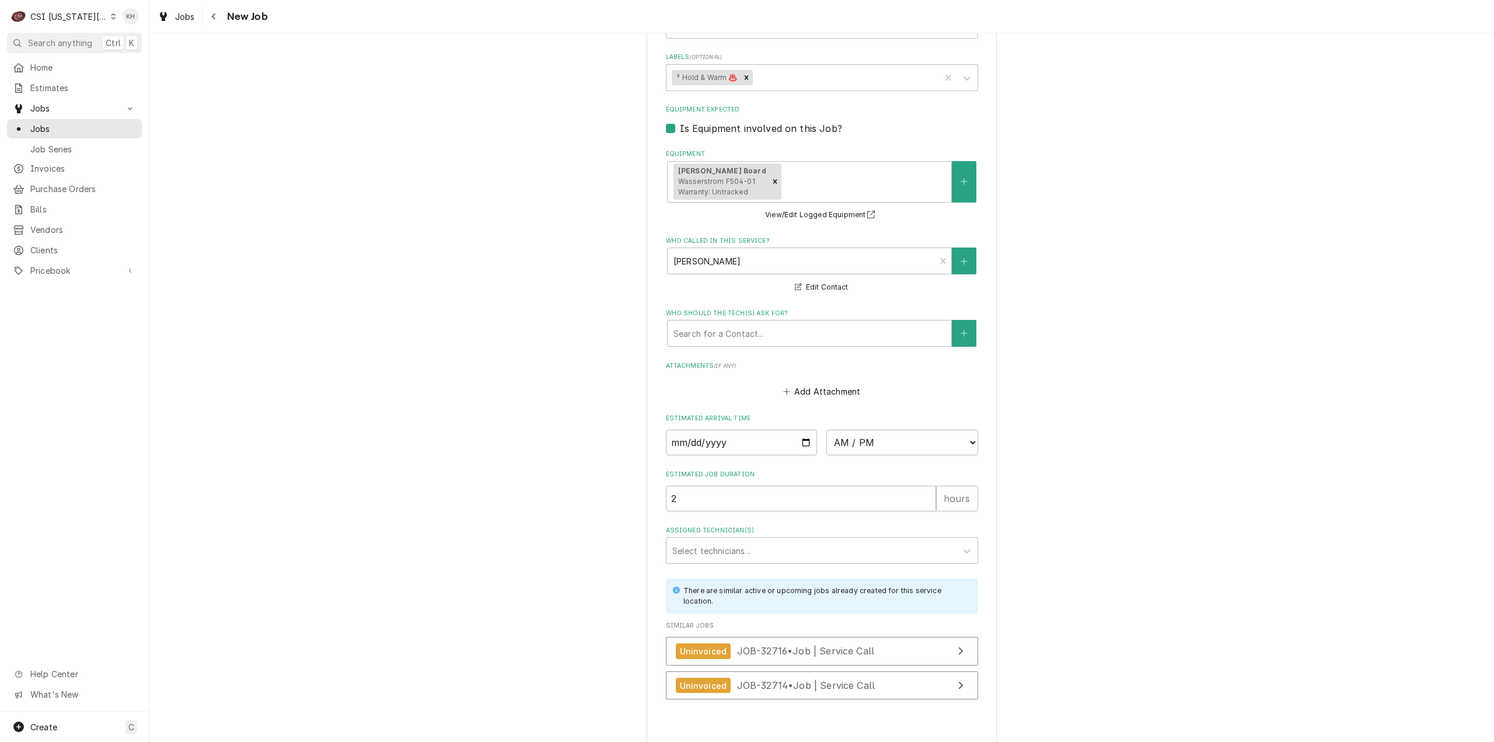
type textarea "x"
